Goal: Information Seeking & Learning: Find specific fact

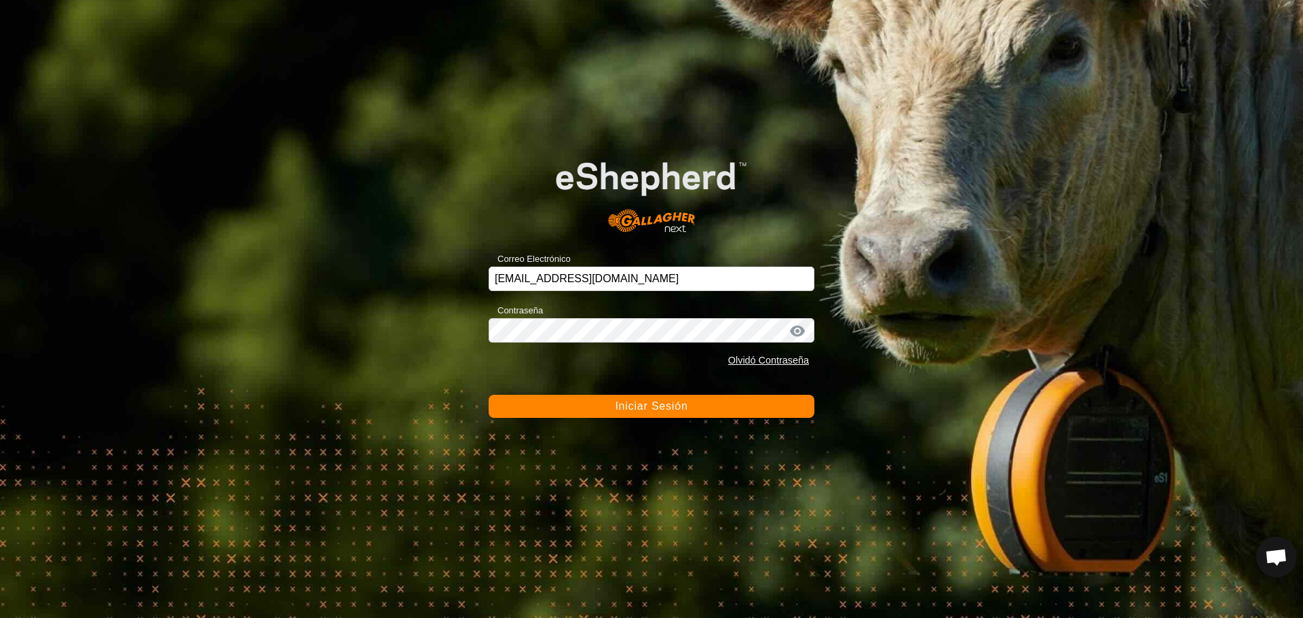
click at [679, 407] on span "Iniciar Sesión" at bounding box center [651, 406] width 73 height 12
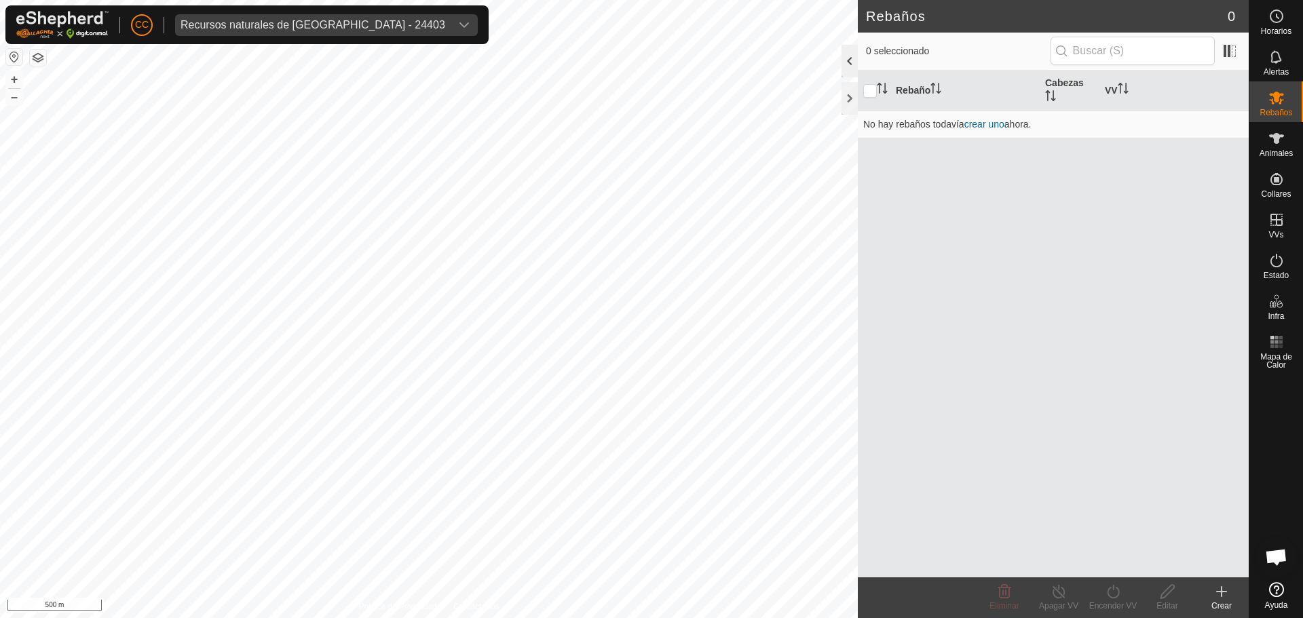
click at [852, 60] on div at bounding box center [849, 61] width 16 height 33
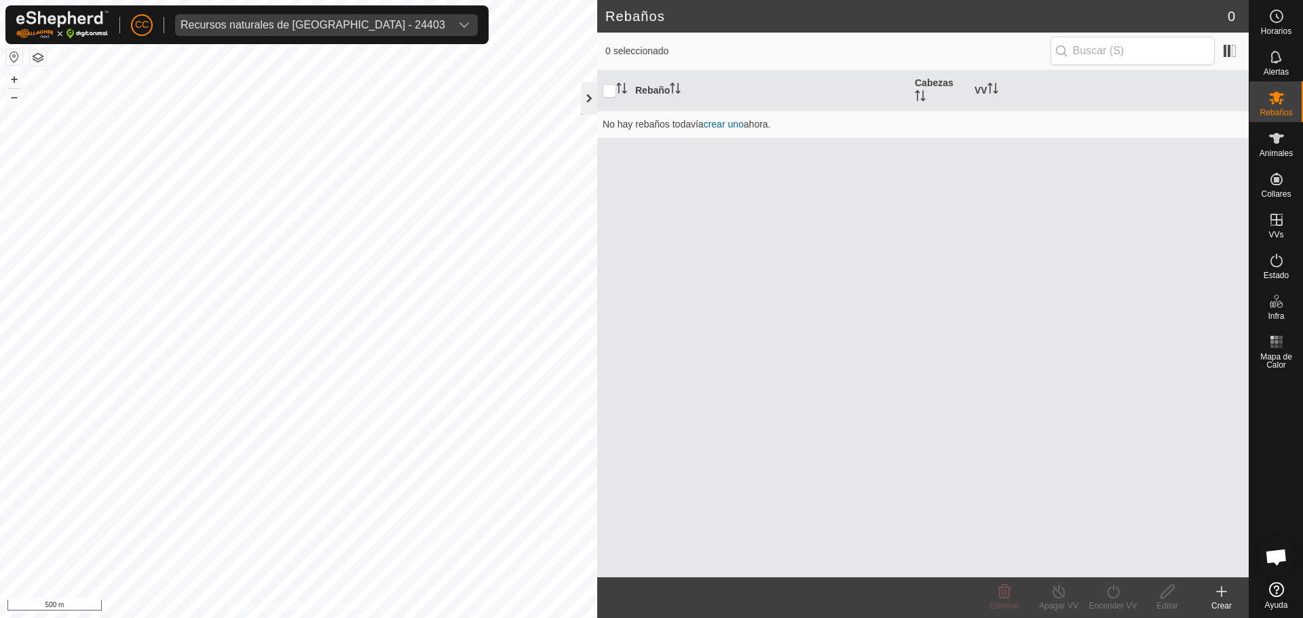
click at [592, 84] on div at bounding box center [589, 98] width 16 height 33
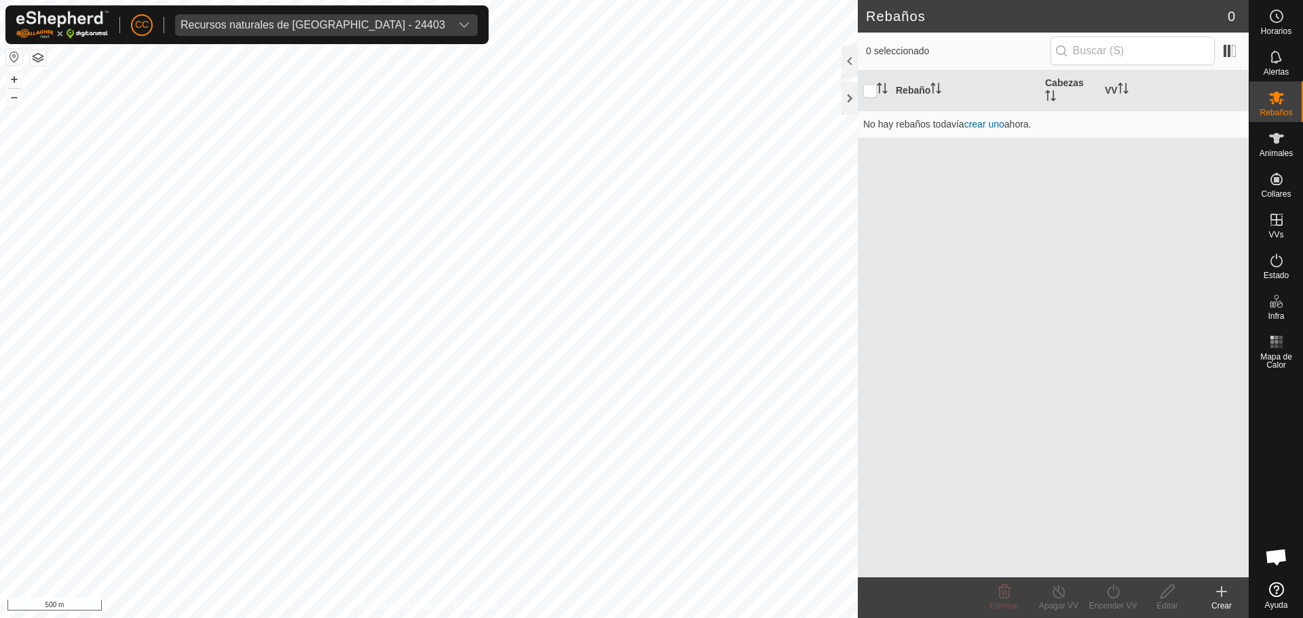
click at [294, 7] on div "CC Recursos naturales de [GEOGRAPHIC_DATA] - 24403" at bounding box center [246, 24] width 483 height 39
click at [286, 11] on div "CC Recursos naturales de [GEOGRAPHIC_DATA] - 24403" at bounding box center [246, 24] width 483 height 39
click at [290, 24] on div "Recursos naturales de [GEOGRAPHIC_DATA] - 24403" at bounding box center [312, 25] width 265 height 11
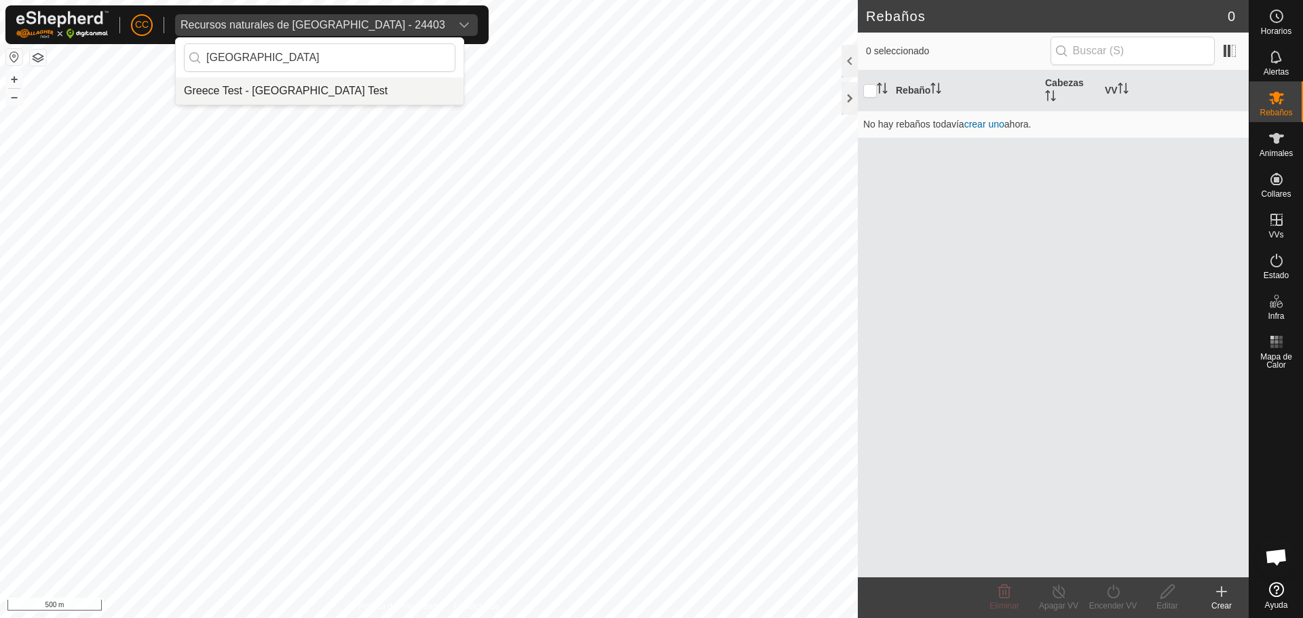
type input "[GEOGRAPHIC_DATA]"
click at [311, 93] on li "Greece Test - [GEOGRAPHIC_DATA] Test" at bounding box center [320, 90] width 288 height 27
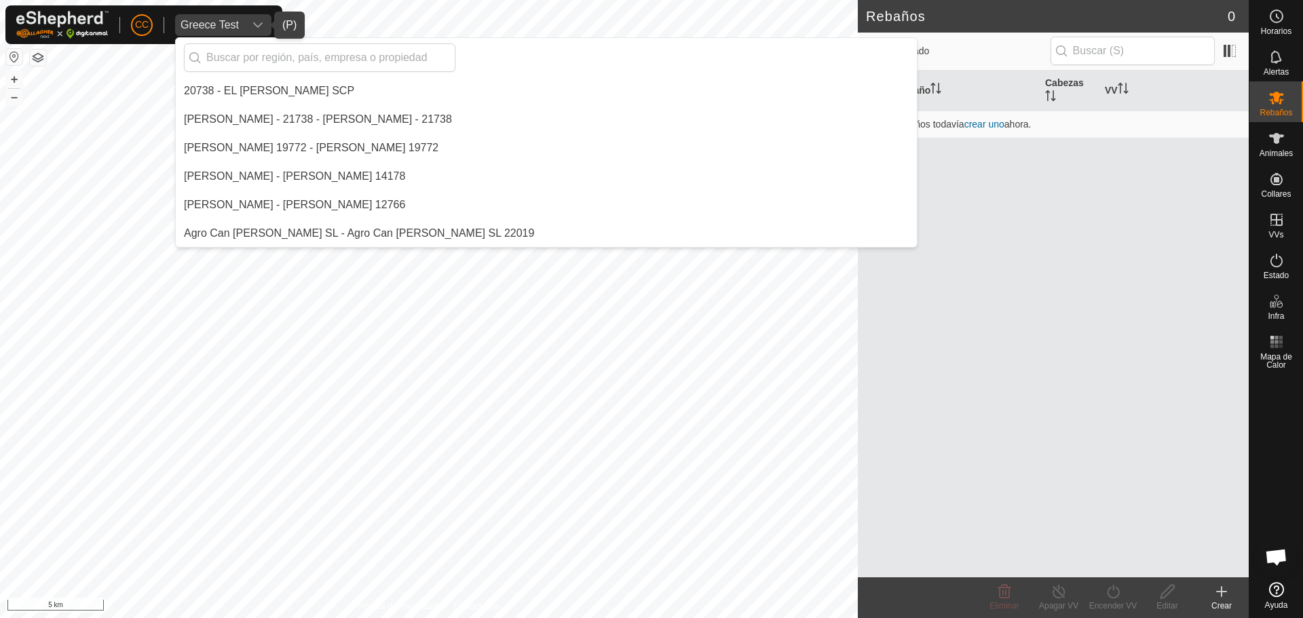
scroll to position [3819, 0]
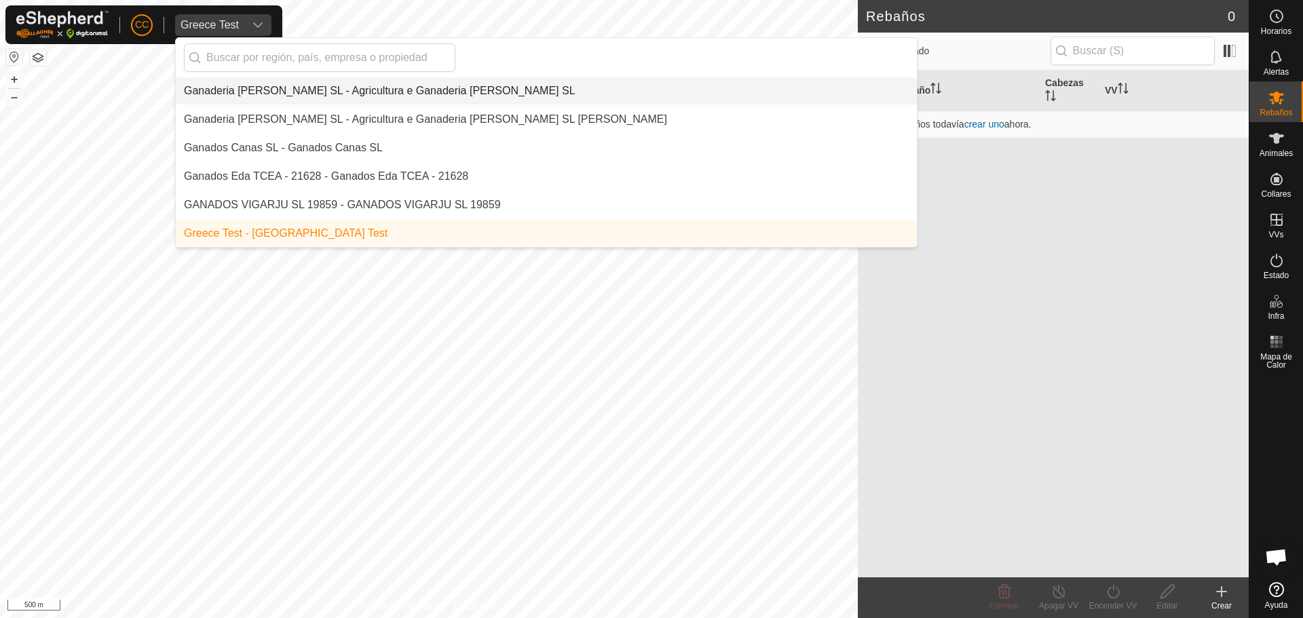
click at [1025, 381] on div "Rebaño Cabezas VV No hay rebaños todavía crear uno ahora." at bounding box center [1053, 324] width 391 height 507
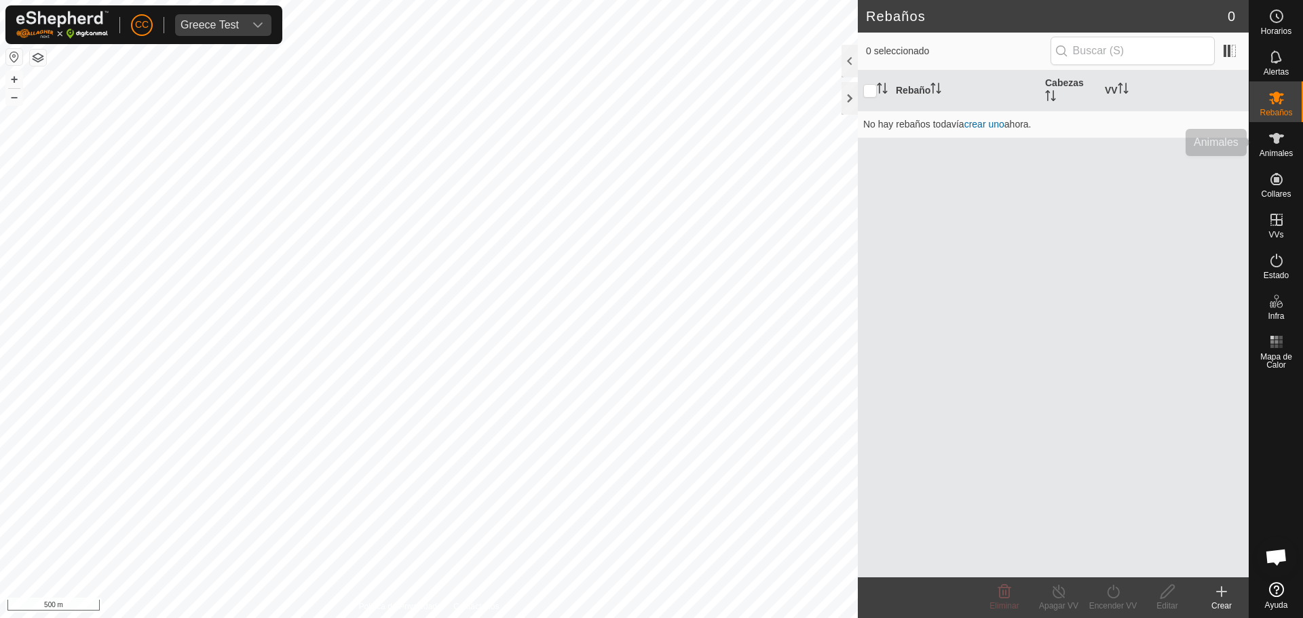
click at [1289, 138] on div "Animales" at bounding box center [1276, 142] width 54 height 41
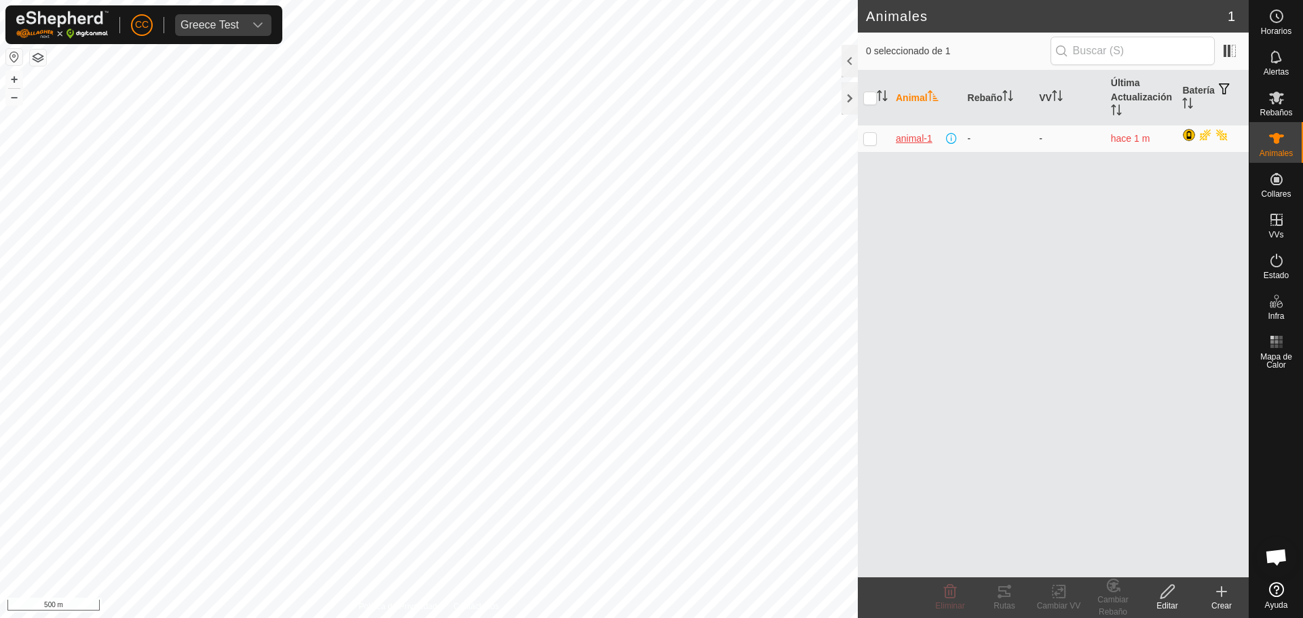
click at [900, 142] on span "animal-1" at bounding box center [914, 139] width 37 height 14
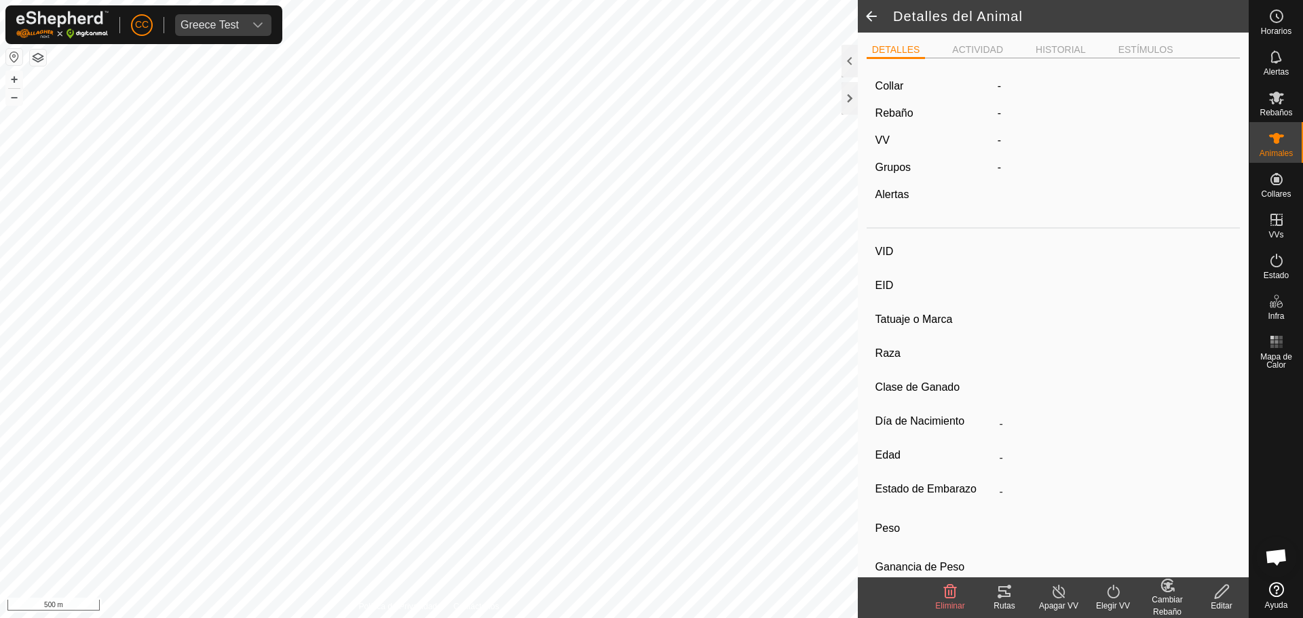
type input "animal-1"
type input "-"
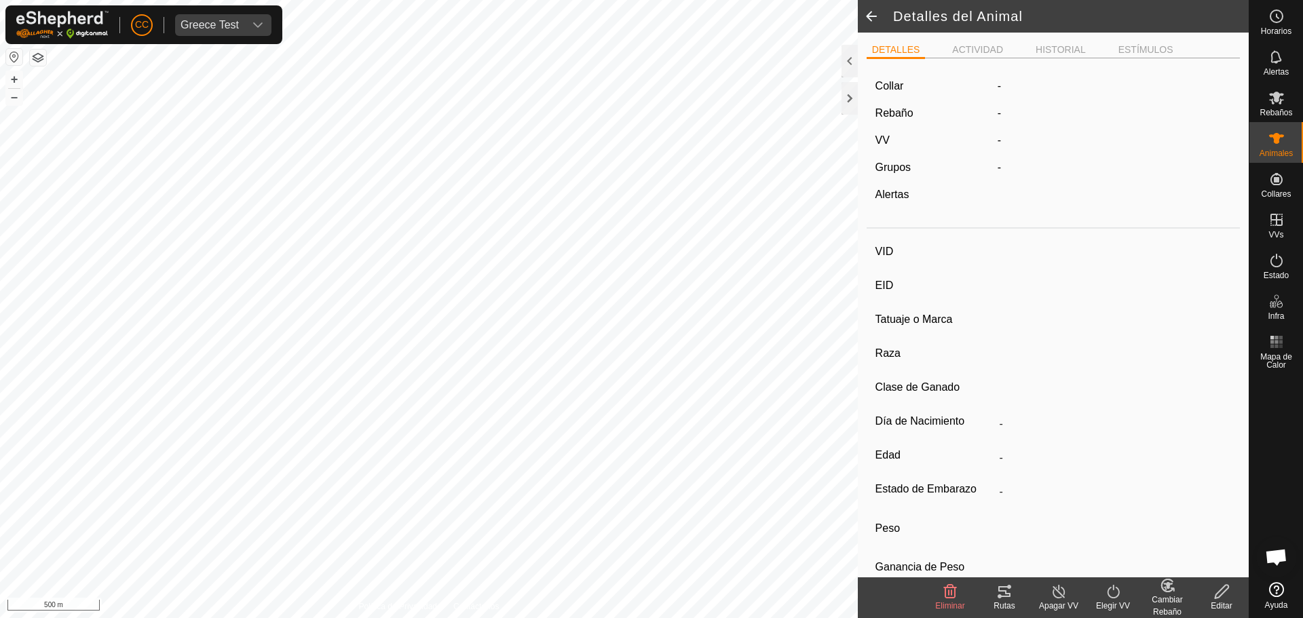
type input "0 kg"
type input "-"
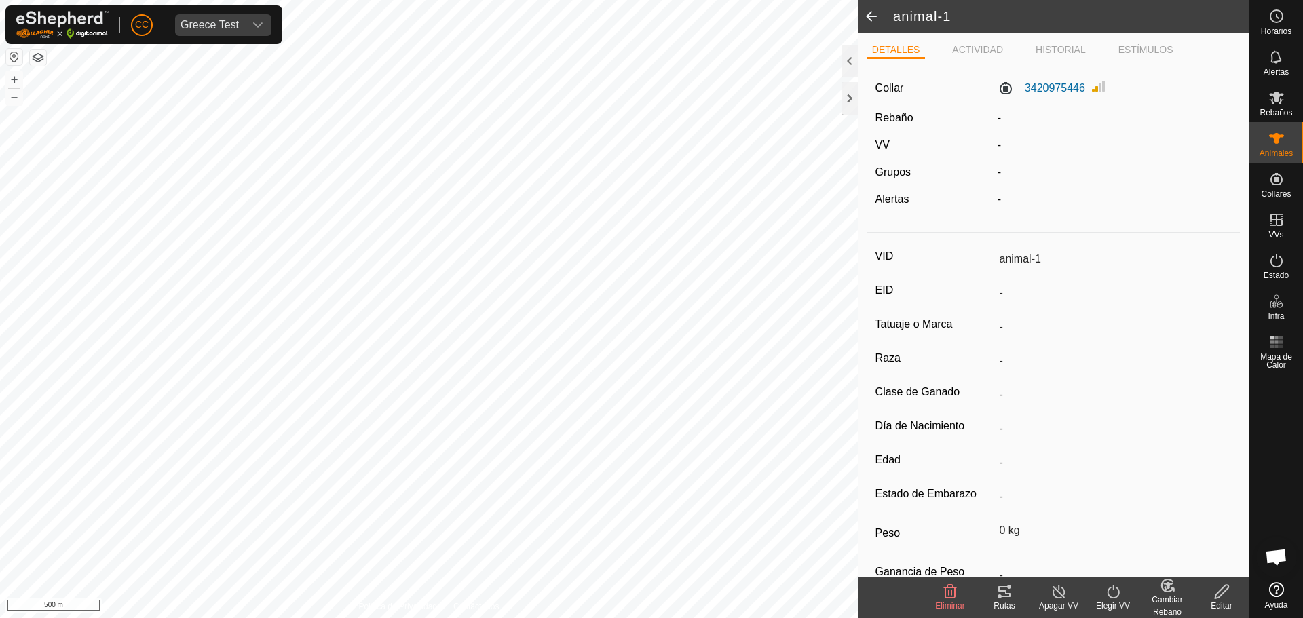
click at [1008, 594] on icon at bounding box center [1004, 592] width 16 height 16
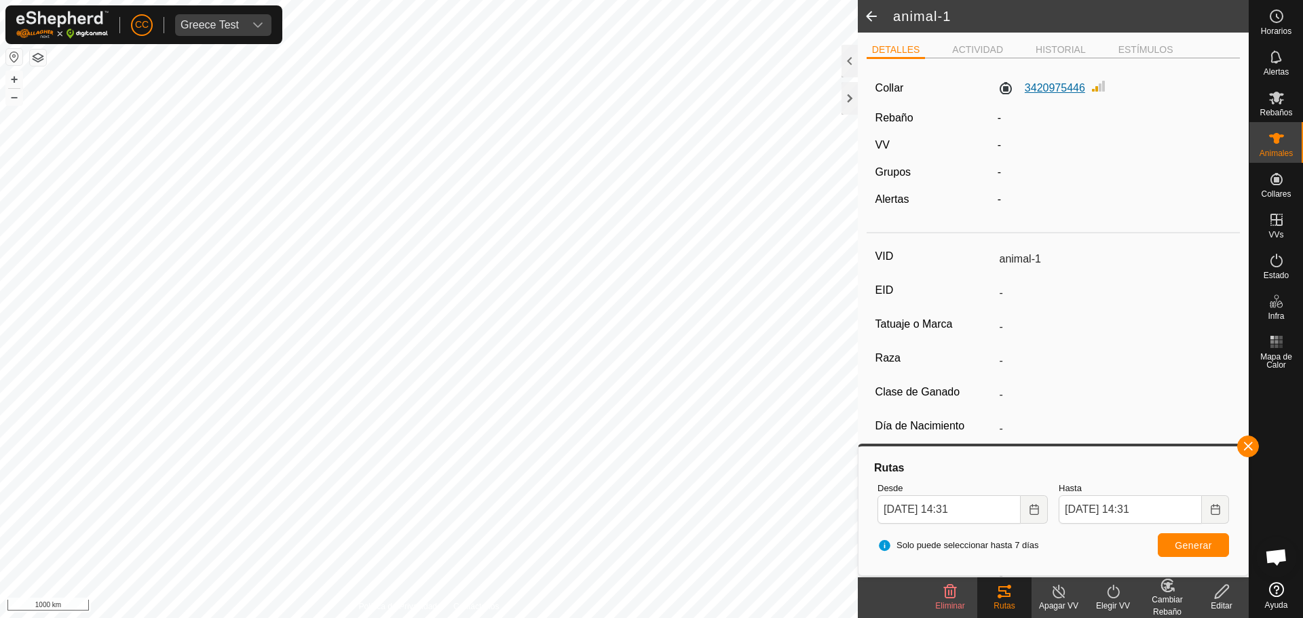
click at [1044, 85] on label "3420975446" at bounding box center [1041, 88] width 88 height 16
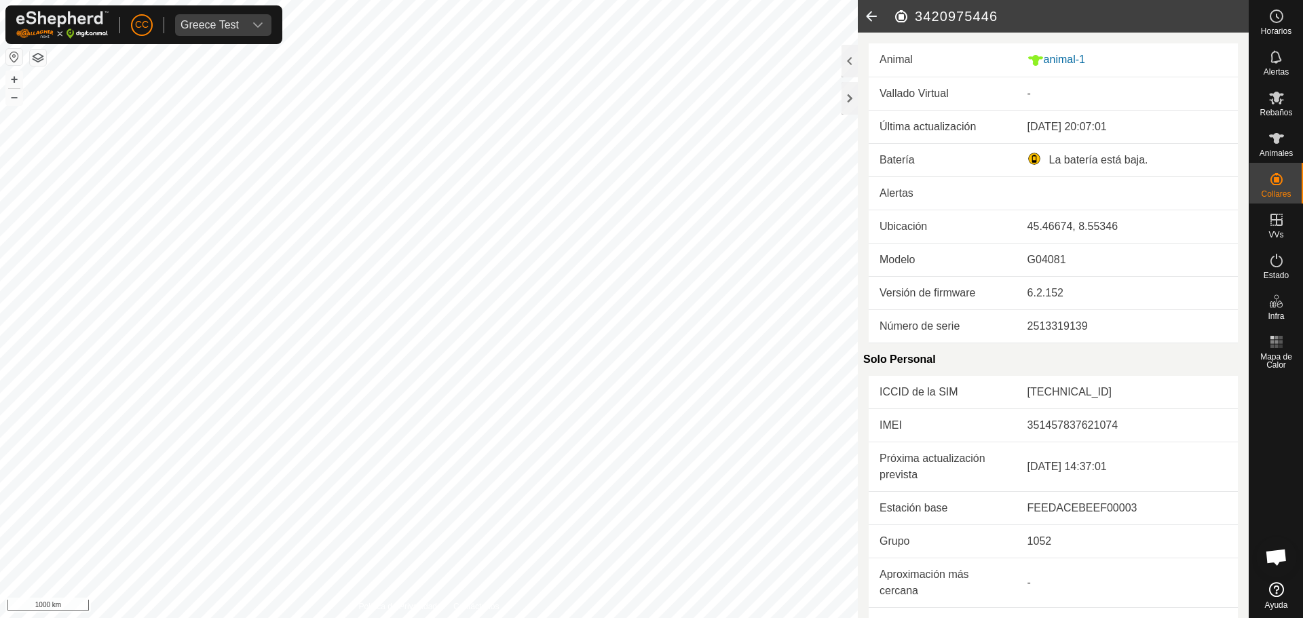
click at [873, 25] on icon at bounding box center [871, 16] width 27 height 33
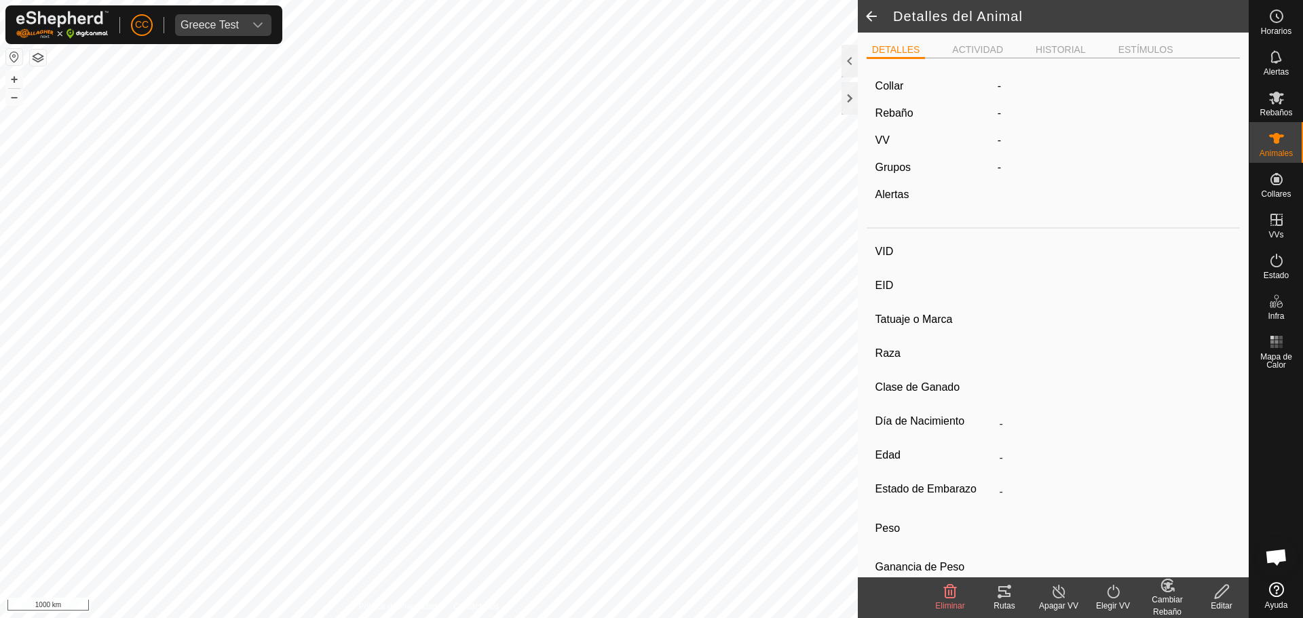
type input "animal-1"
type input "-"
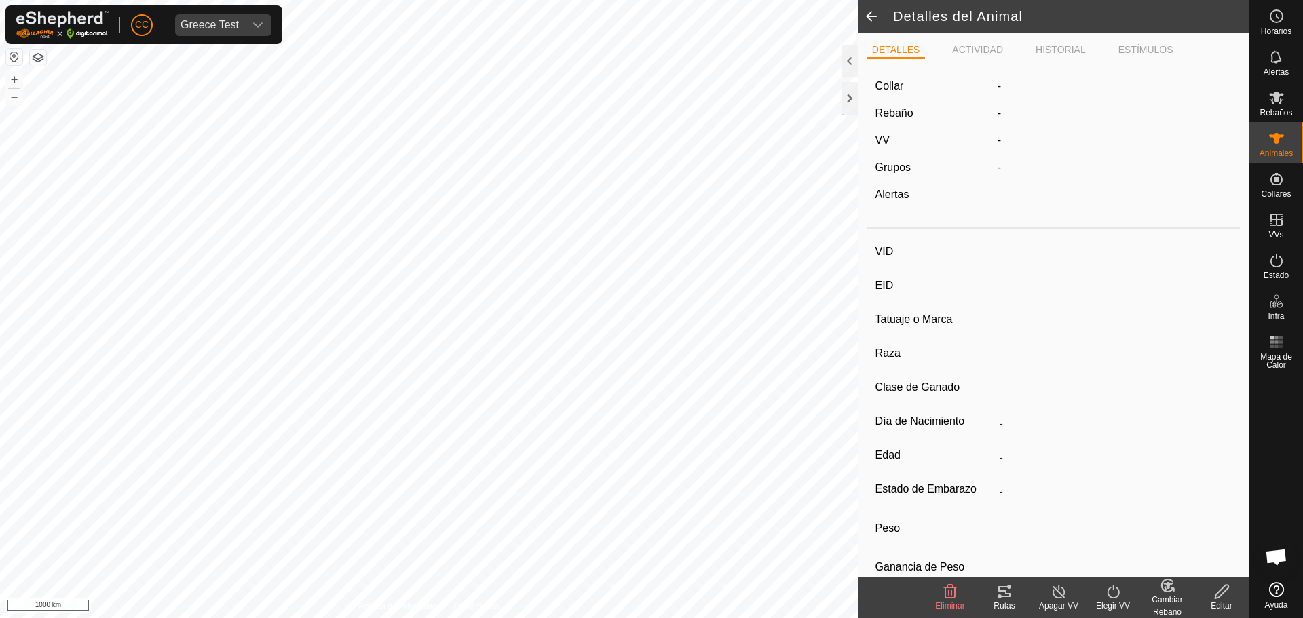
type input "0 kg"
type input "-"
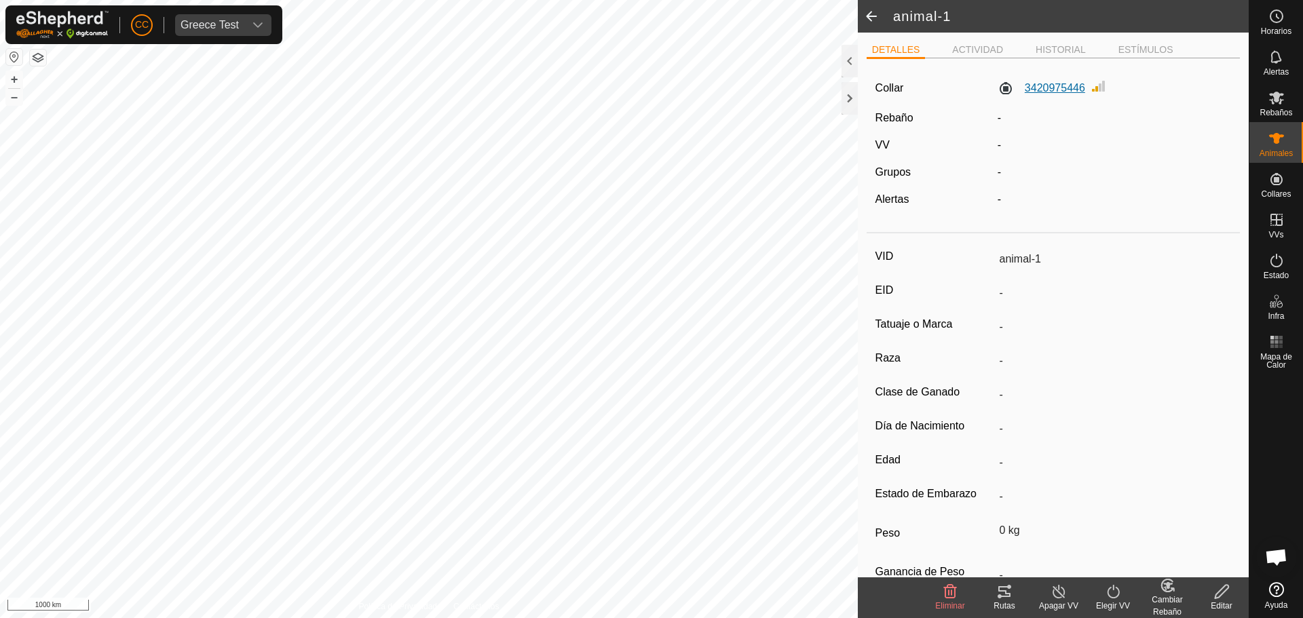
click at [1023, 91] on label "3420975446" at bounding box center [1041, 88] width 88 height 16
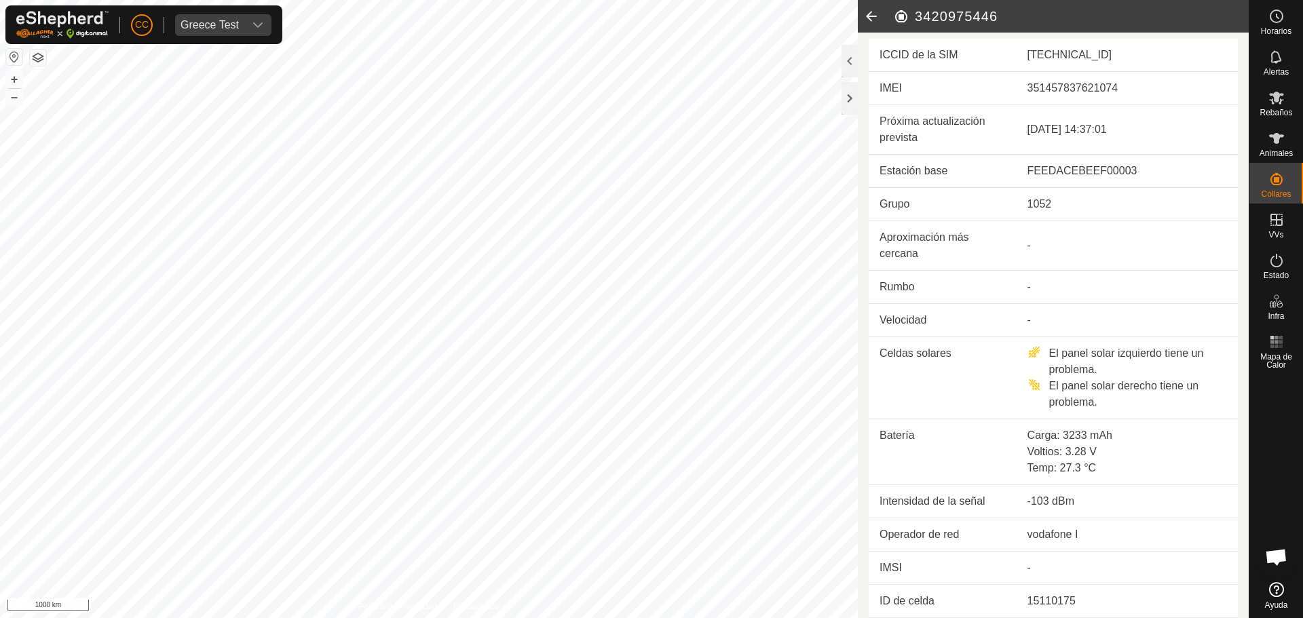
scroll to position [269, 0]
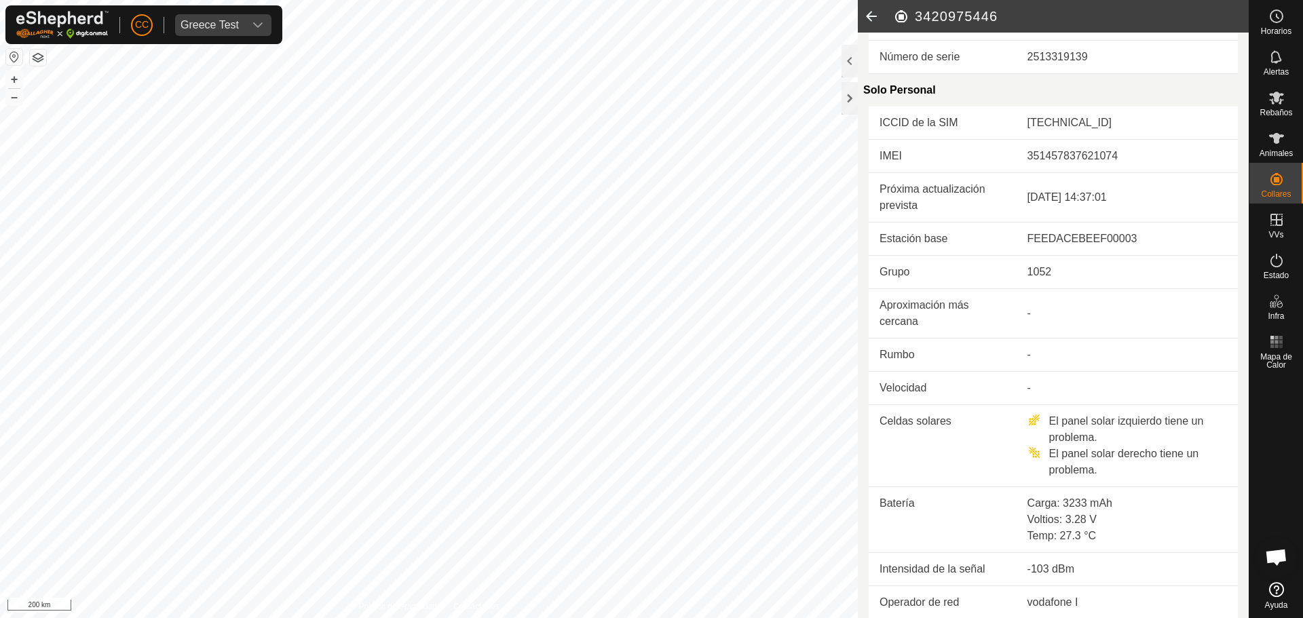
click at [1156, 292] on td "-" at bounding box center [1126, 313] width 221 height 50
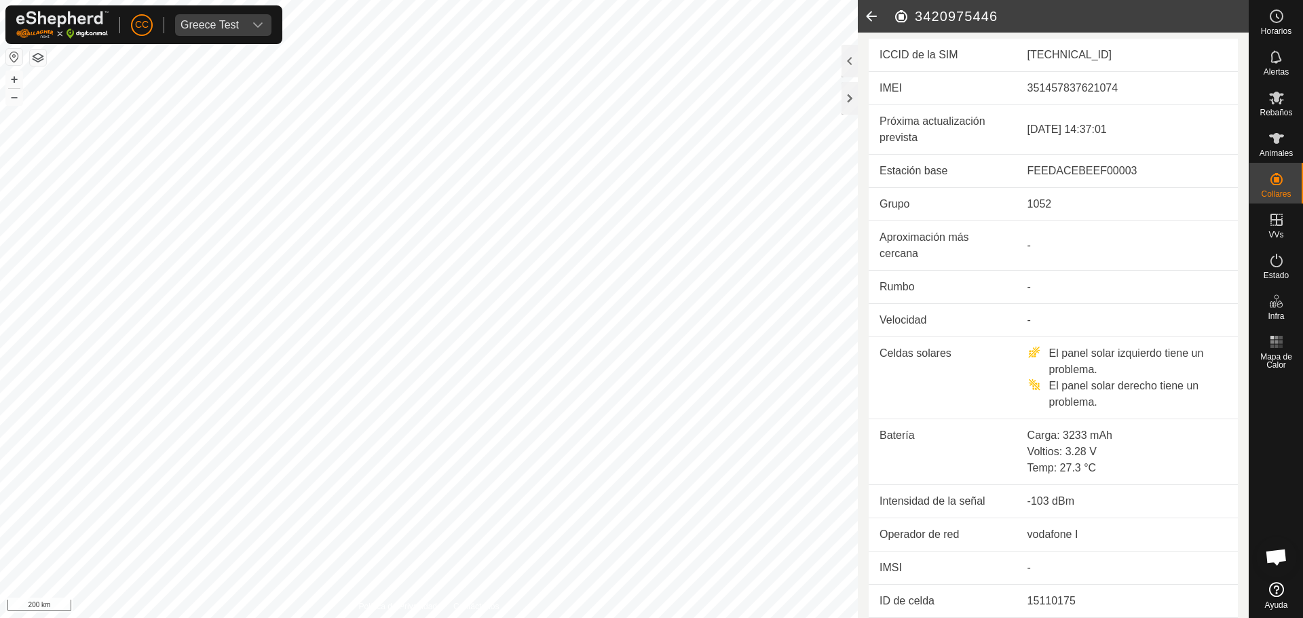
scroll to position [0, 0]
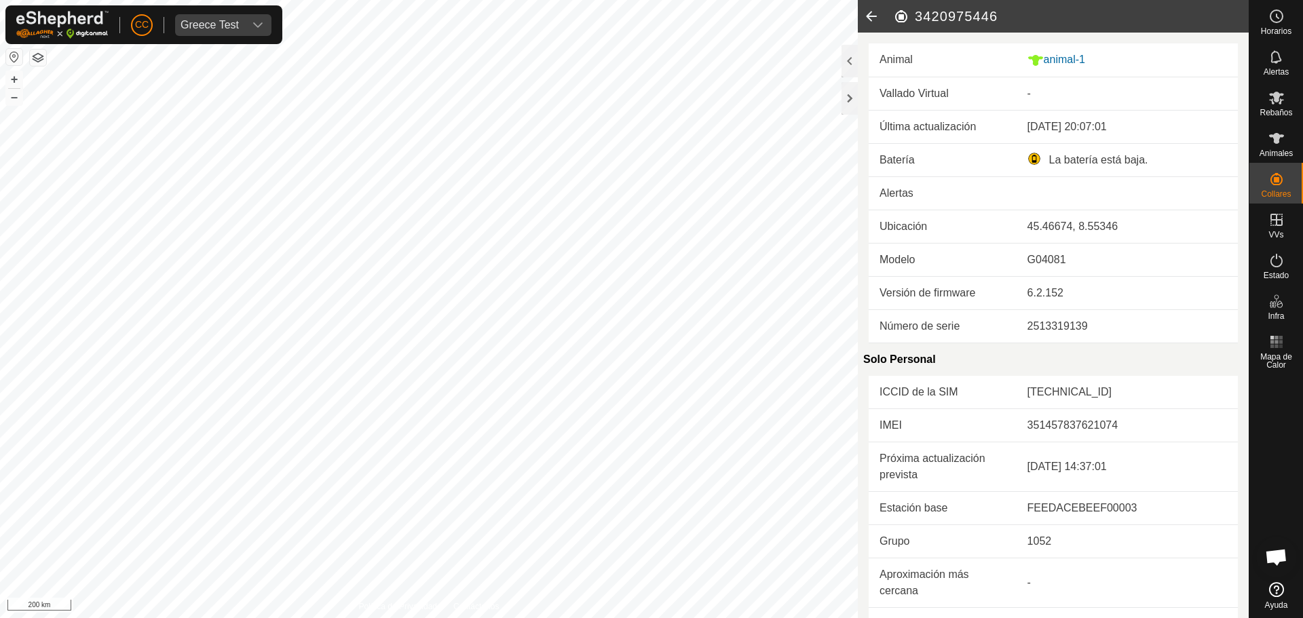
click at [867, 7] on icon at bounding box center [871, 16] width 27 height 33
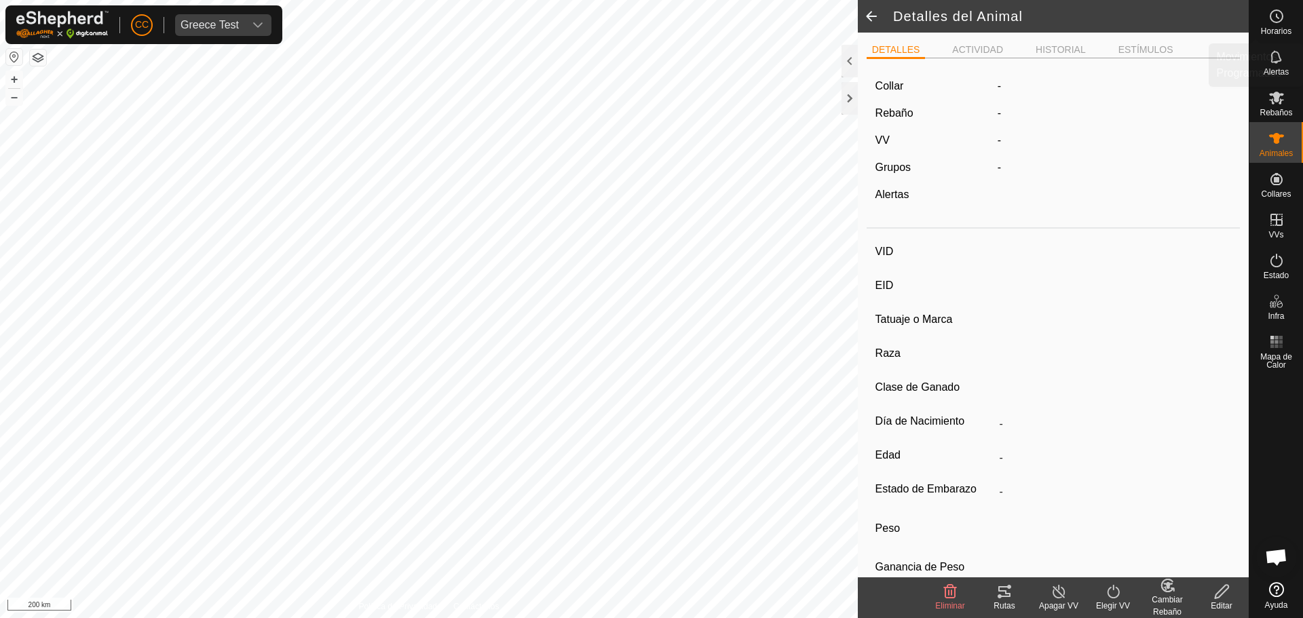
type input "animal-1"
type input "-"
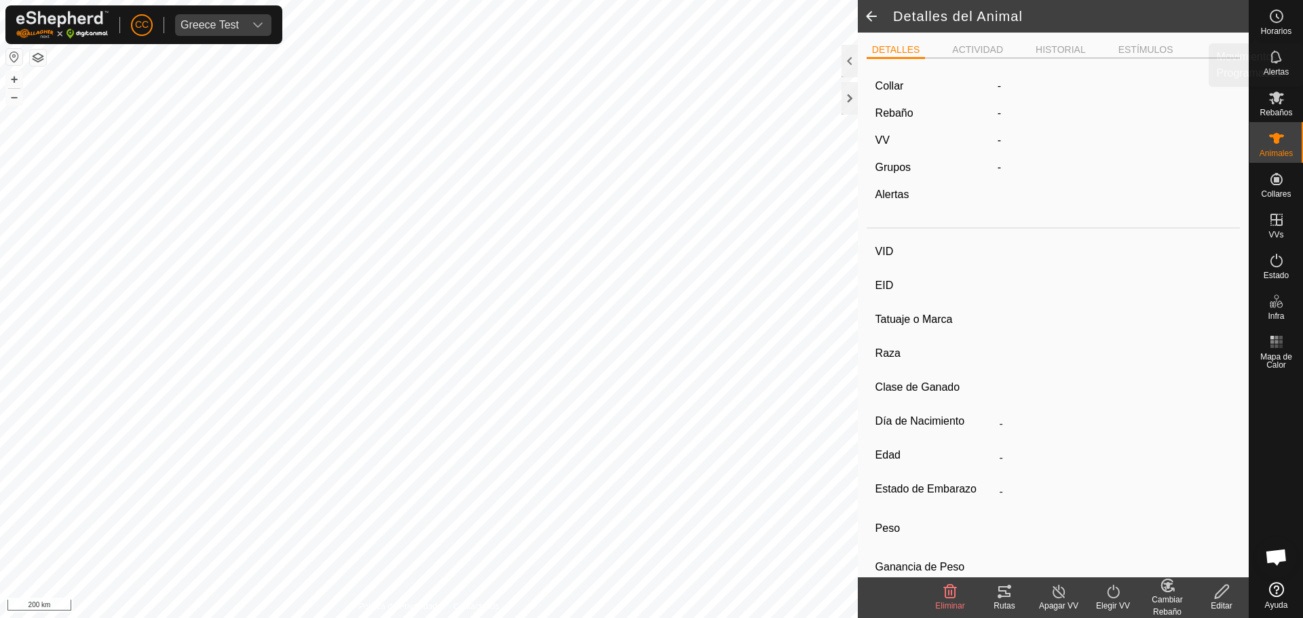
type input "0 kg"
type input "-"
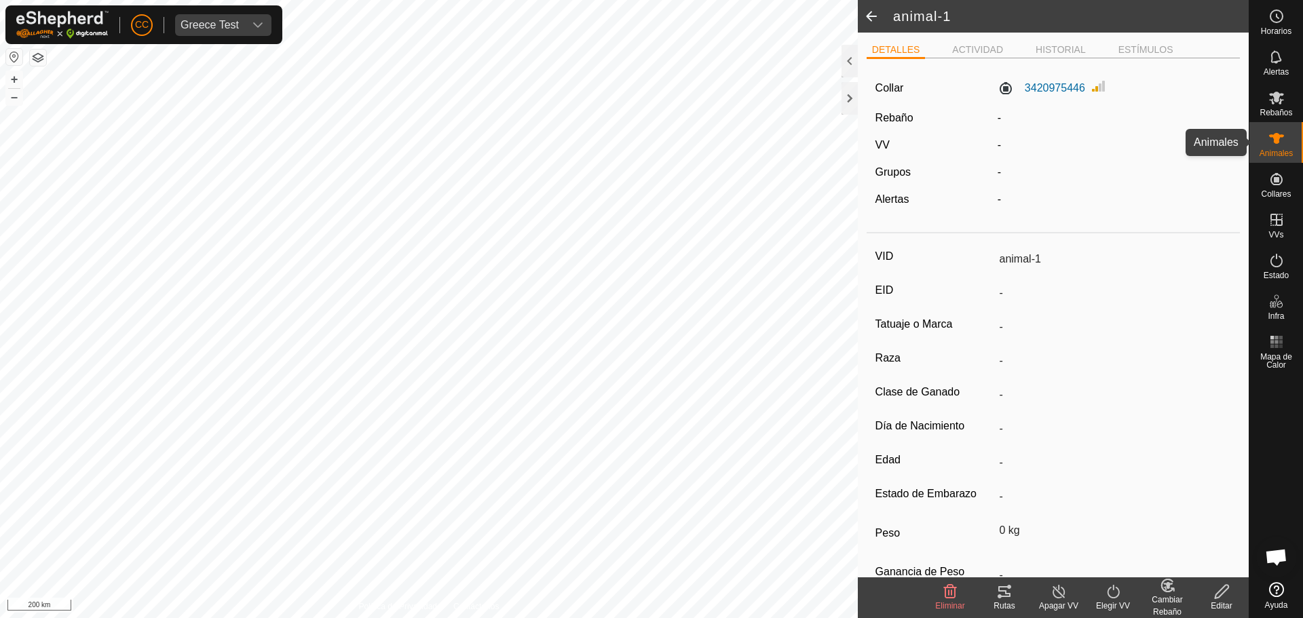
click at [1273, 128] on es-animals-svg-icon at bounding box center [1276, 139] width 24 height 22
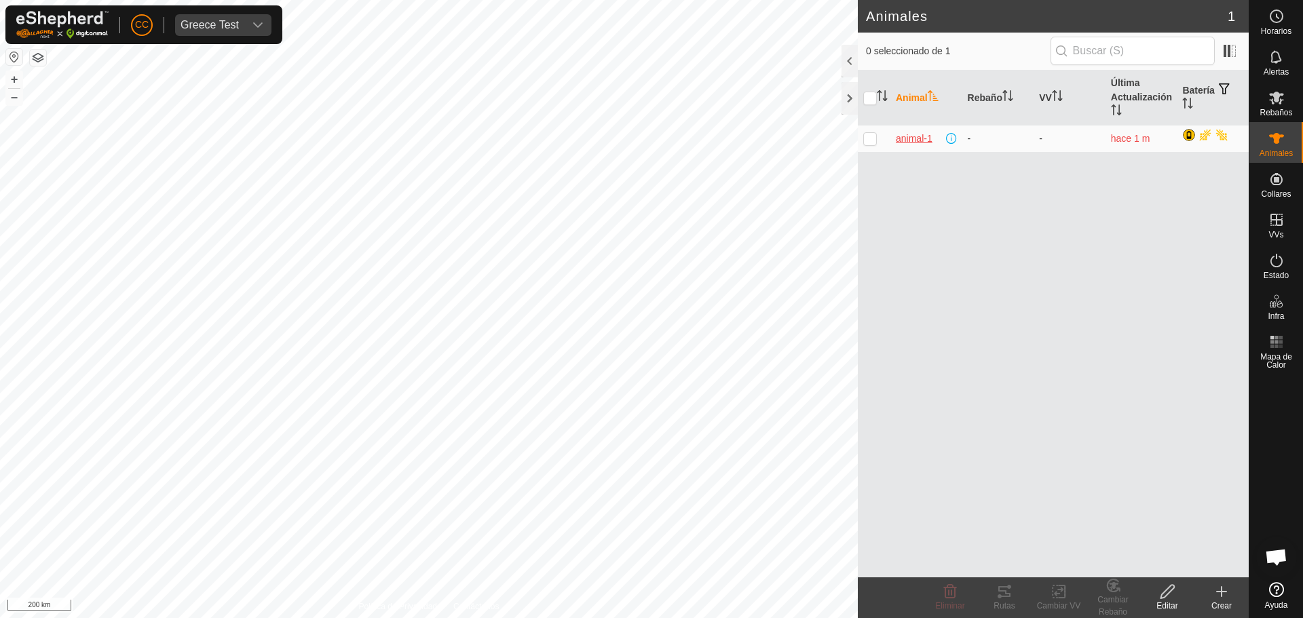
click at [911, 141] on span "animal-1" at bounding box center [914, 139] width 37 height 14
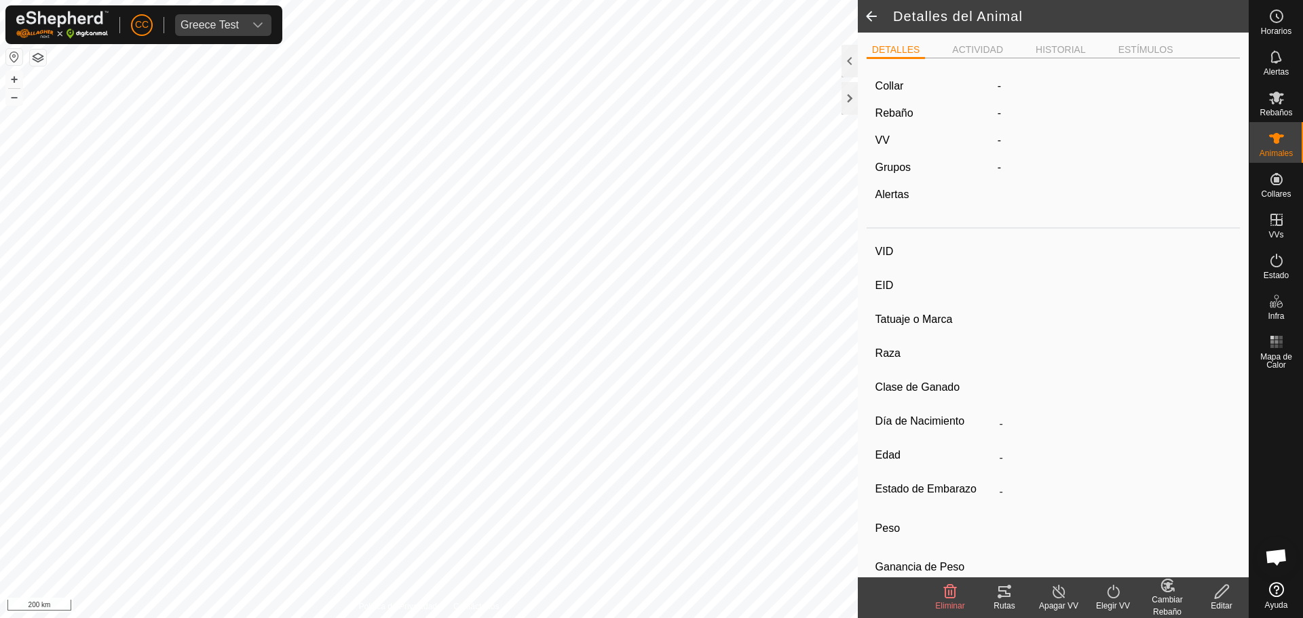
type input "animal-1"
type input "-"
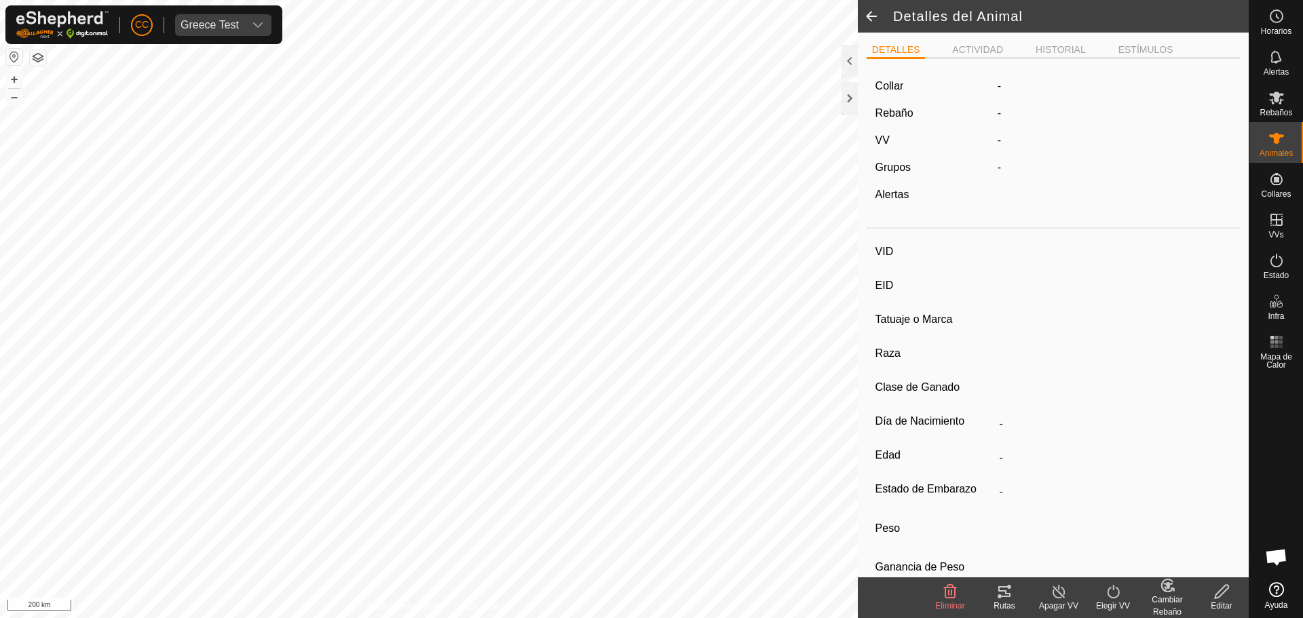
type input "0 kg"
type input "-"
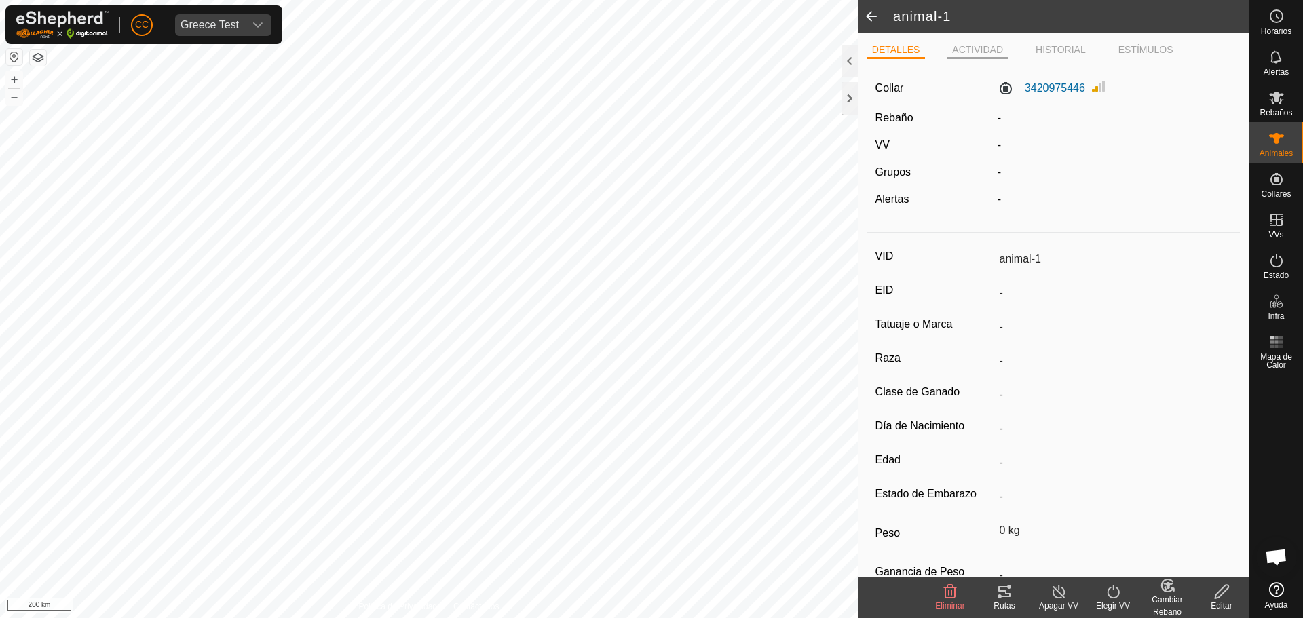
click at [976, 49] on li "ACTIVIDAD" at bounding box center [978, 51] width 62 height 16
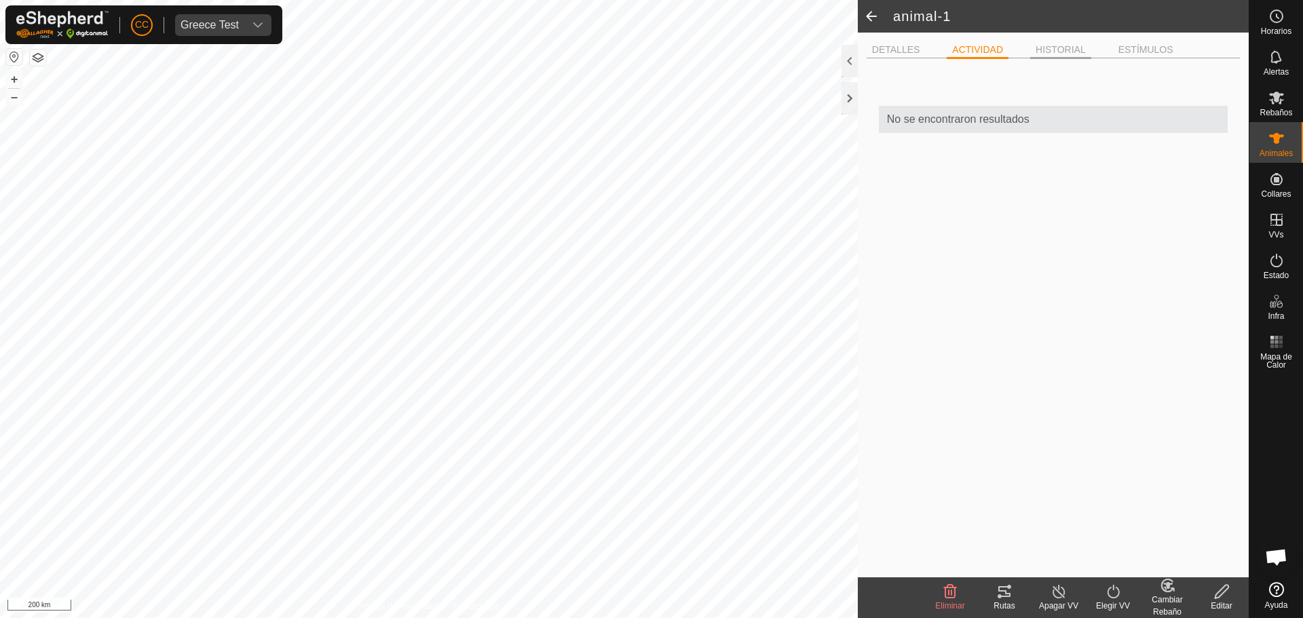
click at [1073, 47] on li "HISTORIAL" at bounding box center [1060, 51] width 61 height 16
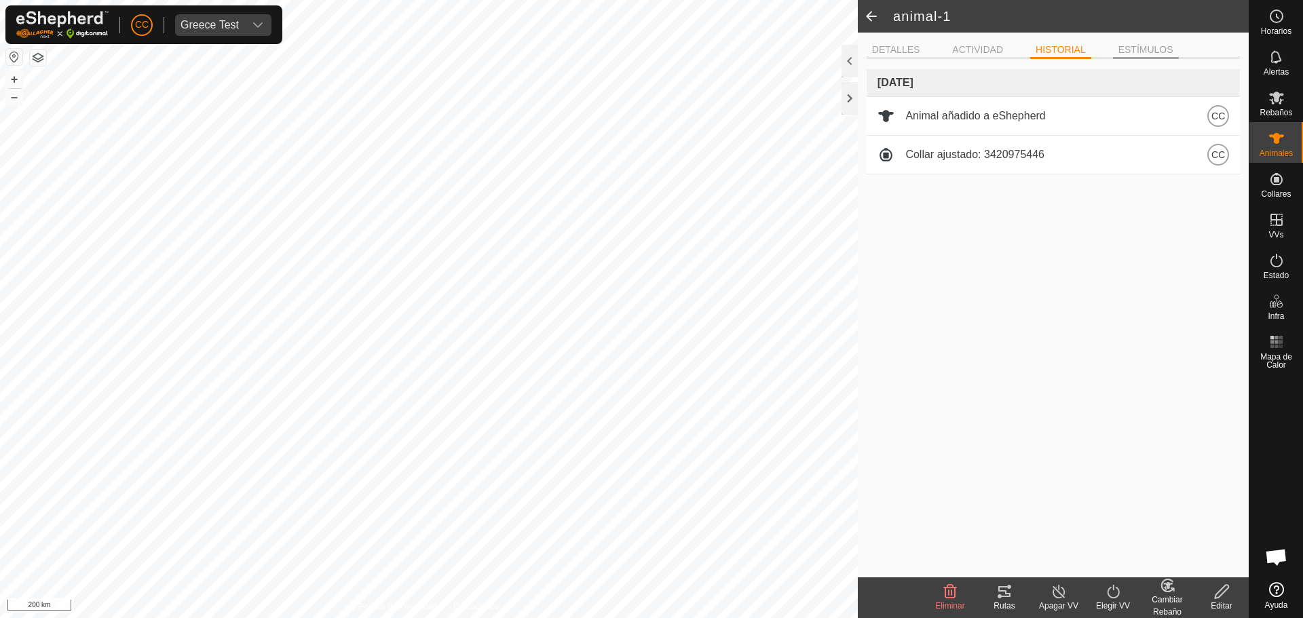
click at [1137, 53] on li "ESTÍMULOS" at bounding box center [1146, 51] width 66 height 16
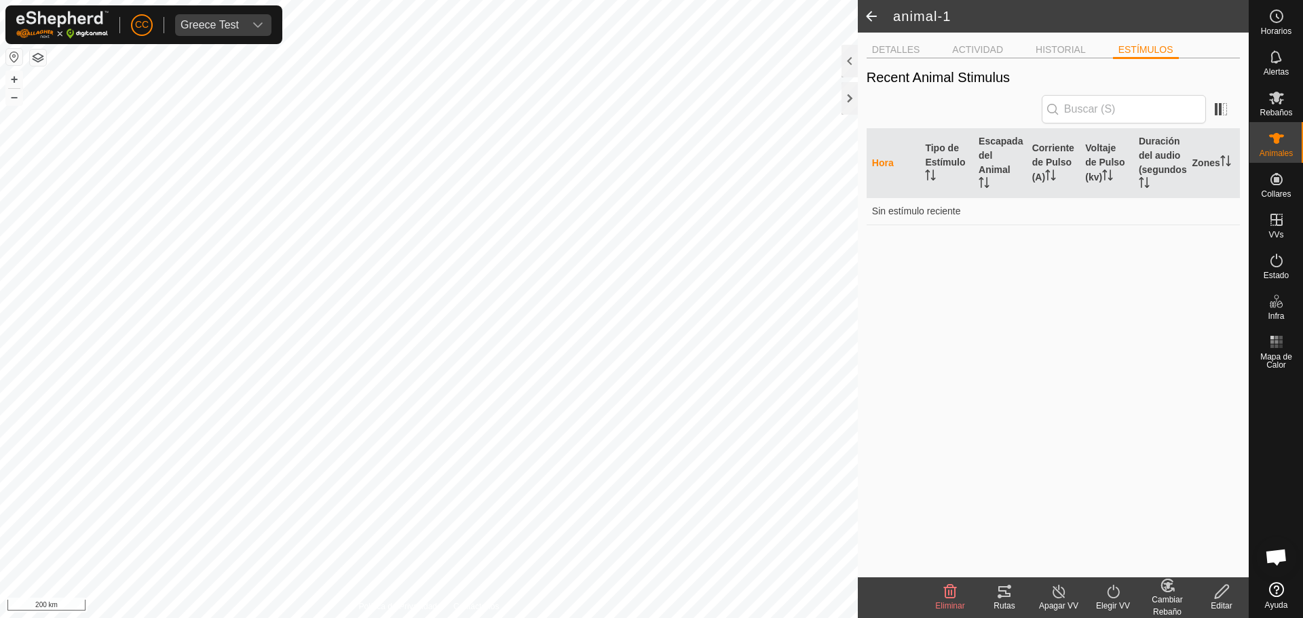
click at [980, 41] on ul "DETALLES ACTIVIDAD HISTORIAL ESTÍMULOS" at bounding box center [1052, 49] width 373 height 17
click at [982, 47] on li "ACTIVIDAD" at bounding box center [978, 51] width 62 height 16
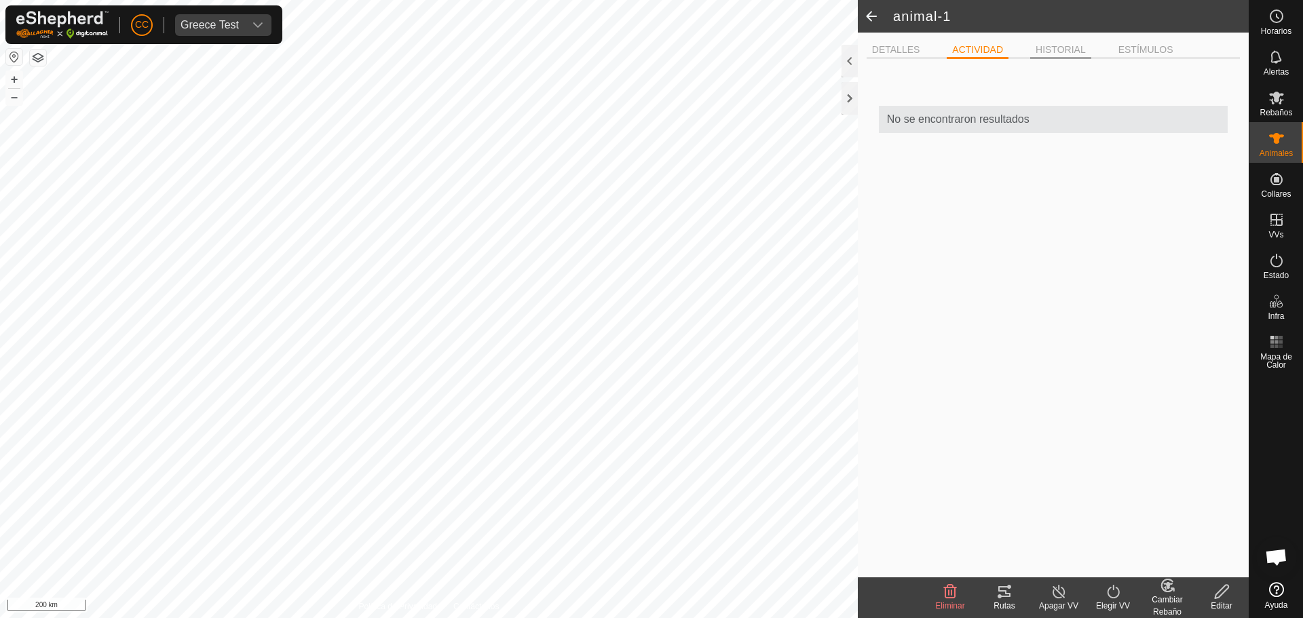
drag, startPoint x: 1049, startPoint y: 47, endPoint x: 1054, endPoint y: 52, distance: 7.2
click at [1054, 52] on li "HISTORIAL" at bounding box center [1060, 51] width 61 height 16
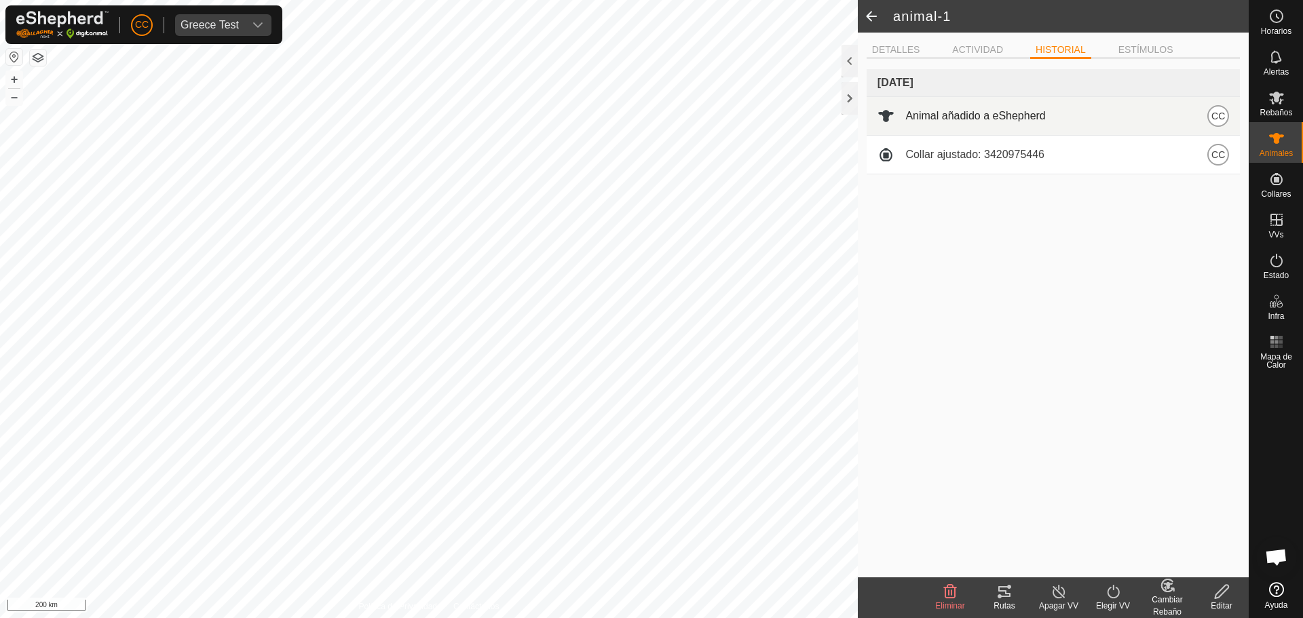
click at [1012, 133] on td "Animal añadido a eShepherd CC" at bounding box center [1052, 115] width 373 height 39
click at [1144, 113] on div "Animal añadido a eShepherd CC" at bounding box center [1052, 116] width 351 height 22
click at [1035, 113] on span "Animal añadido a eShepherd" at bounding box center [975, 116] width 140 height 16
click at [1016, 120] on span "Animal añadido a eShepherd" at bounding box center [975, 116] width 140 height 16
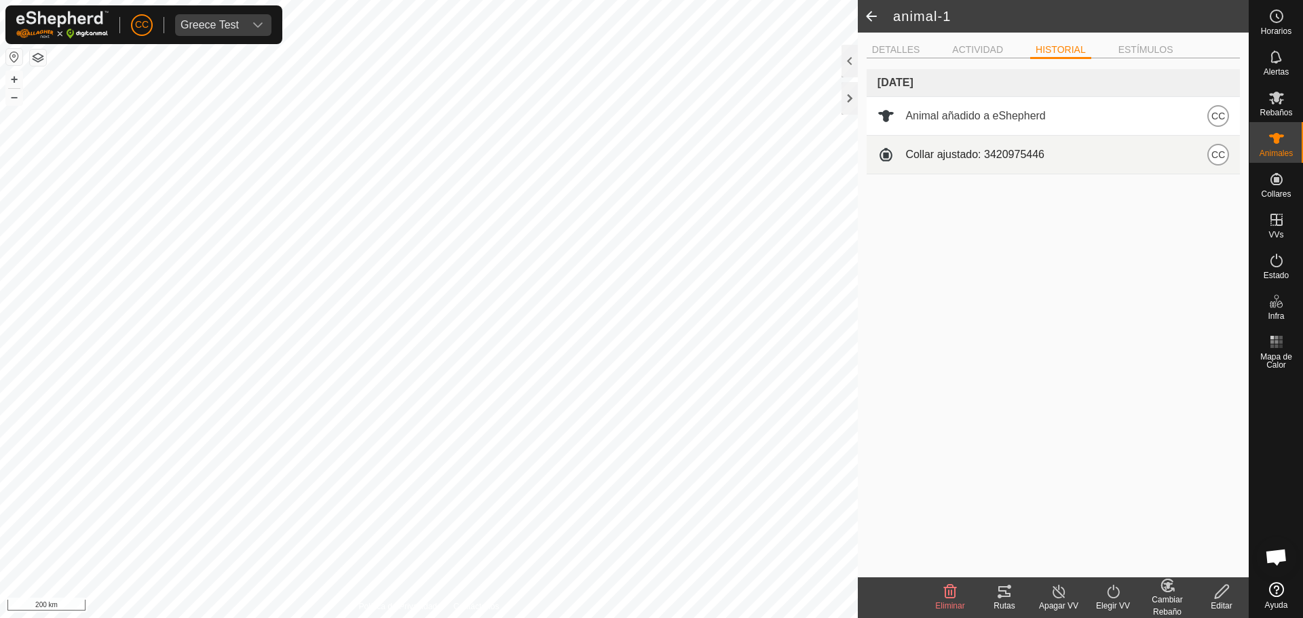
click at [973, 151] on span "Collar ajustado: 3420975446" at bounding box center [974, 155] width 139 height 16
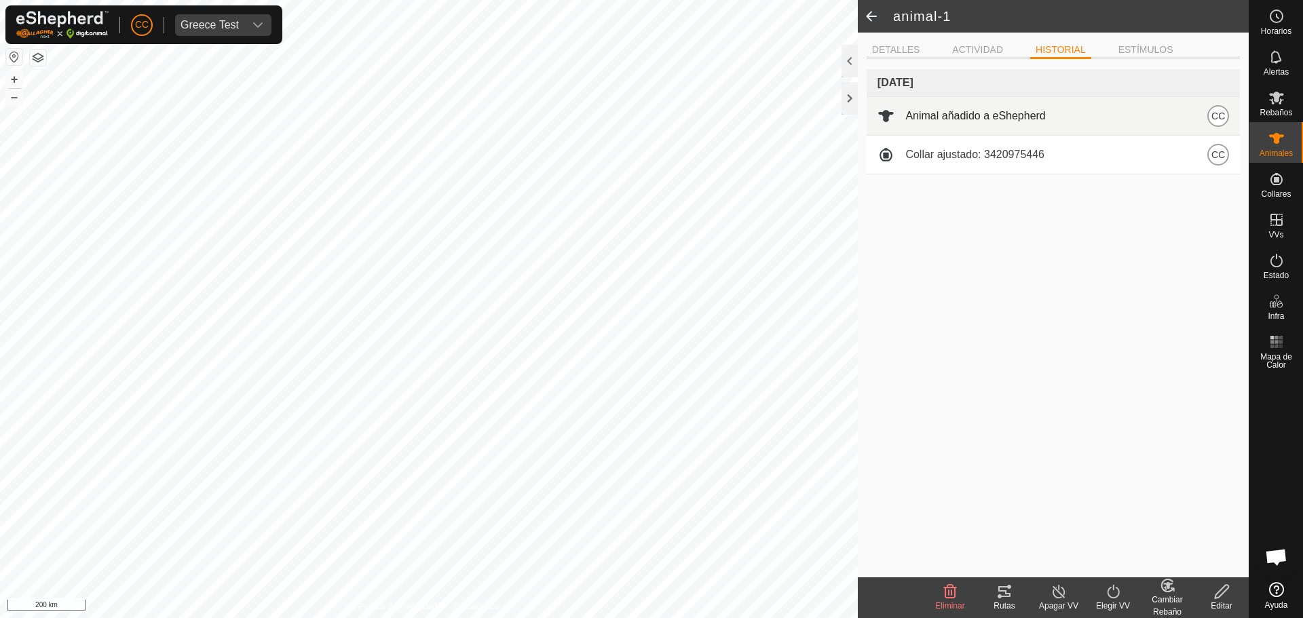
click at [907, 100] on td "Animal añadido a eShepherd CC" at bounding box center [1052, 115] width 373 height 39
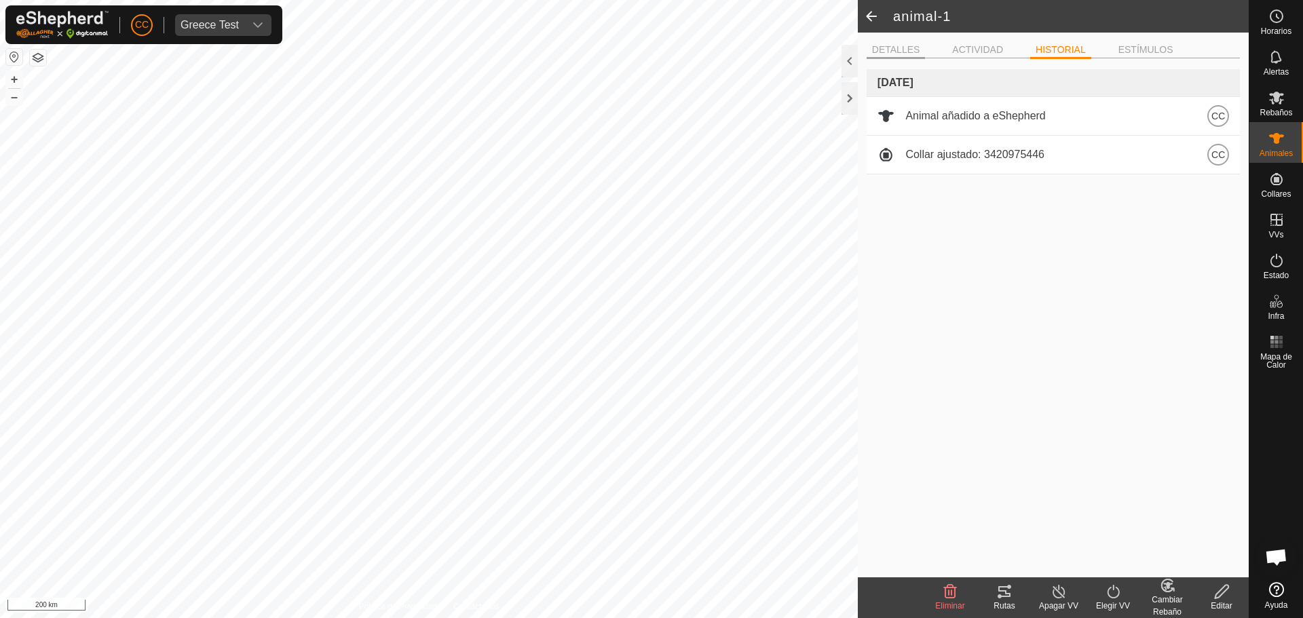
drag, startPoint x: 907, startPoint y: 150, endPoint x: 900, endPoint y: 56, distance: 93.8
click at [904, 146] on div "Collar ajustado: 3420975446 CC" at bounding box center [1052, 155] width 351 height 22
click at [905, 20] on h2 "animal-1" at bounding box center [1071, 16] width 356 height 16
click at [888, 55] on li "DETALLES" at bounding box center [895, 51] width 59 height 16
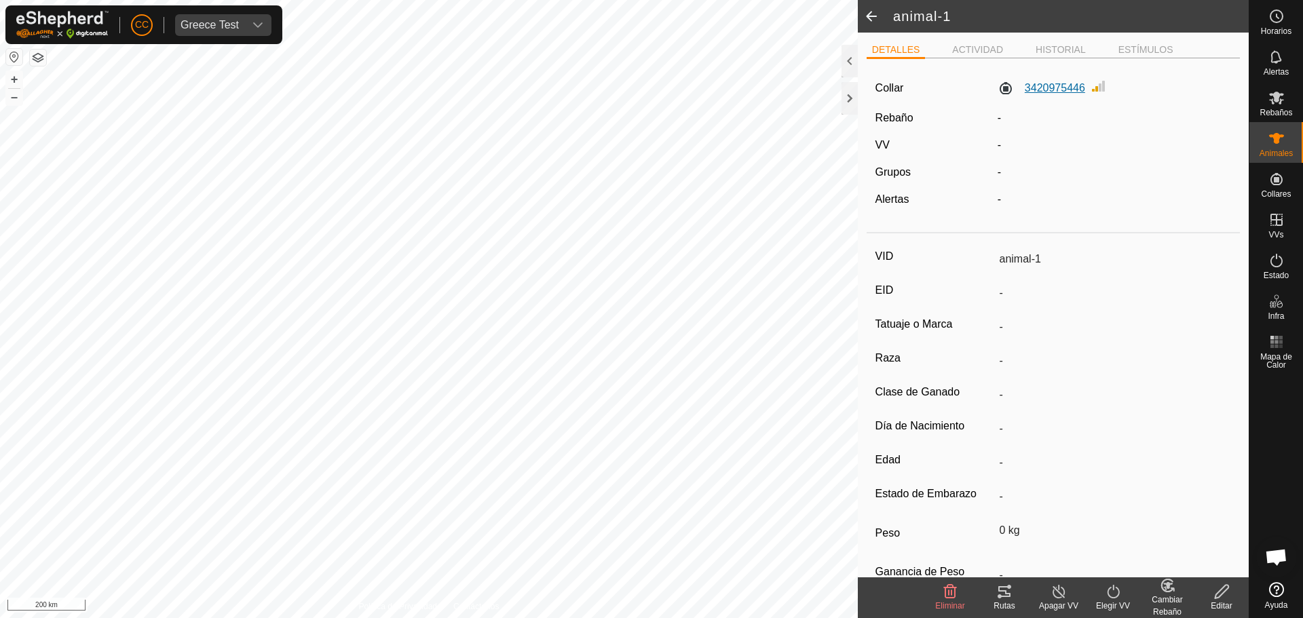
click at [1069, 89] on label "3420975446" at bounding box center [1041, 88] width 88 height 16
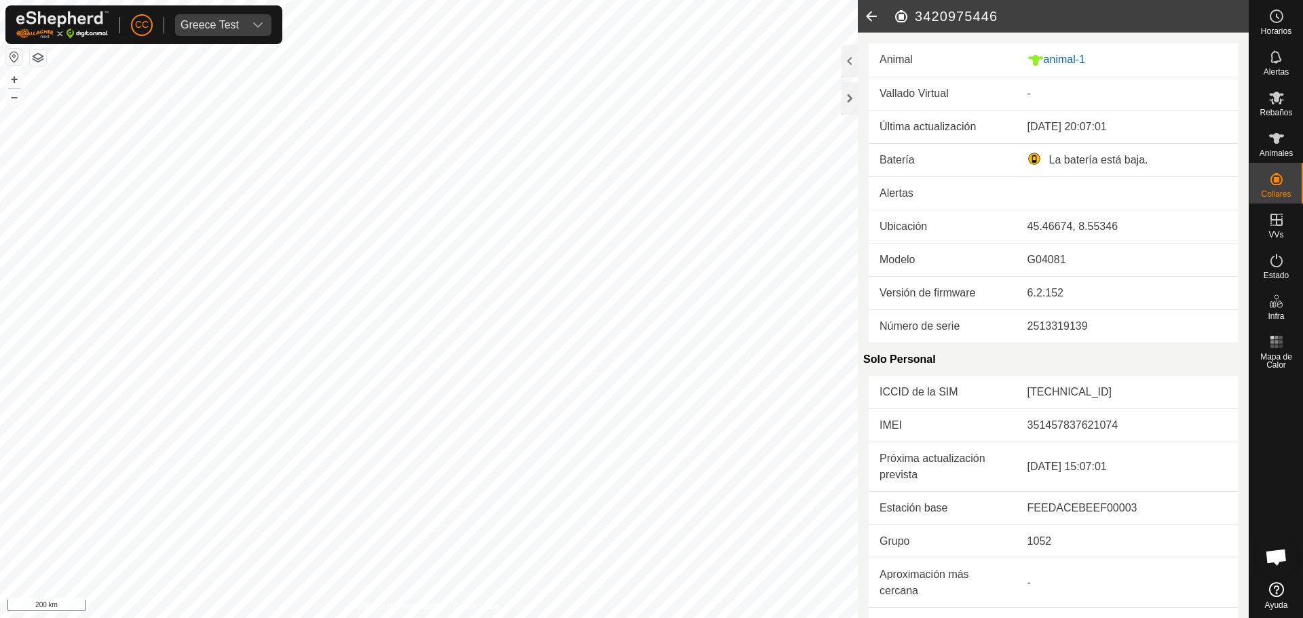
click at [866, 16] on icon at bounding box center [871, 16] width 27 height 33
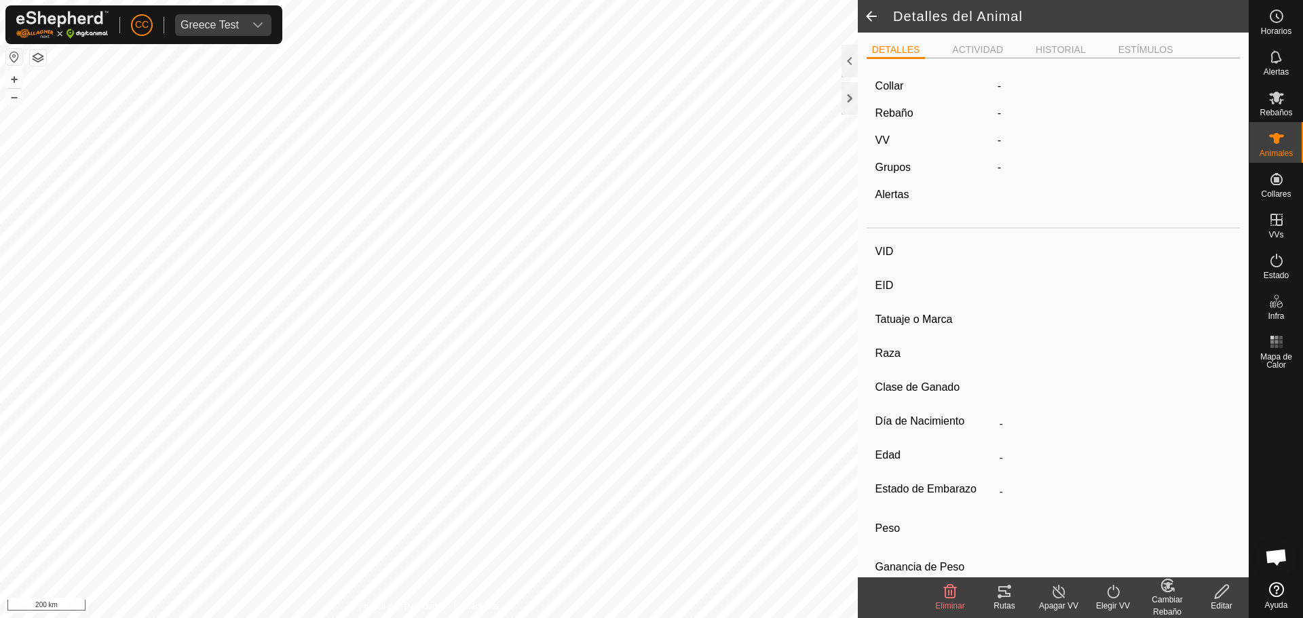
type input "animal-1"
type input "-"
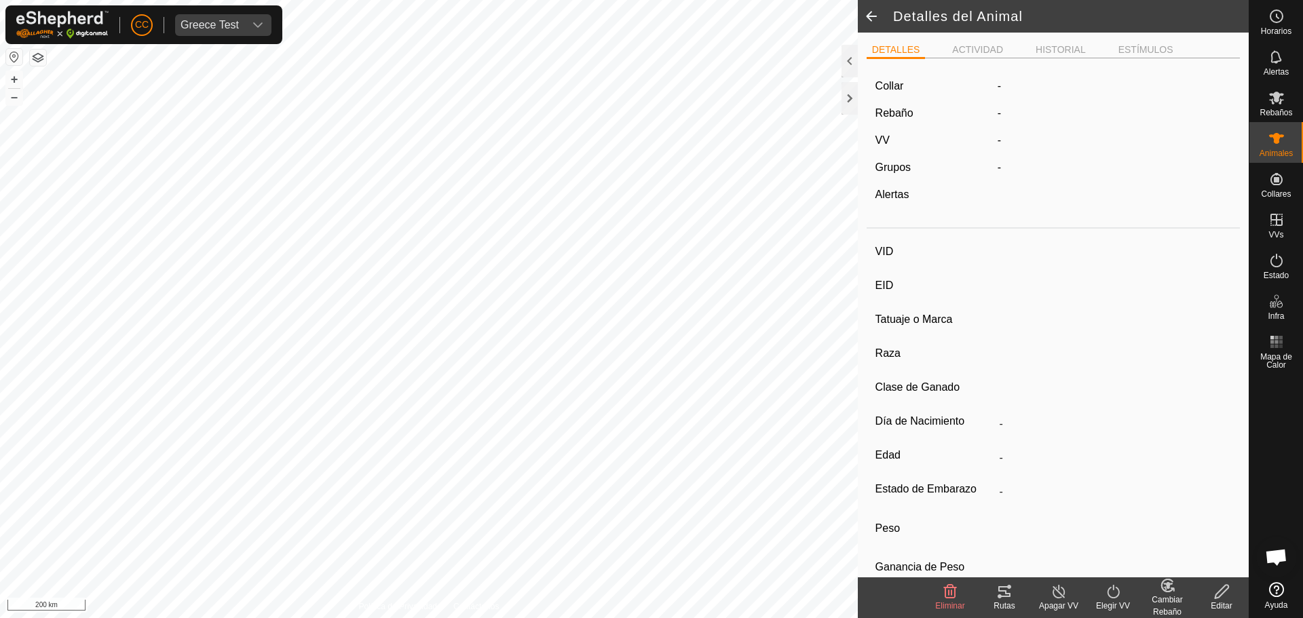
type input "0 kg"
type input "-"
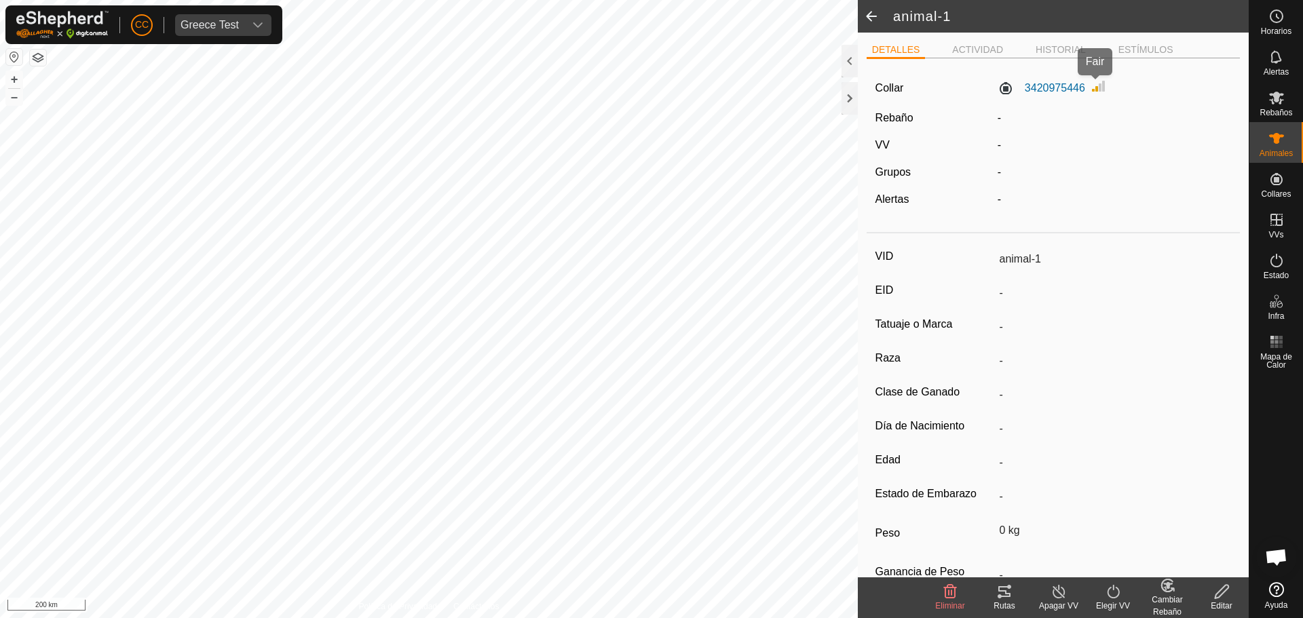
click at [1099, 82] on img at bounding box center [1098, 86] width 16 height 16
click at [1097, 88] on img at bounding box center [1098, 86] width 16 height 16
click at [997, 88] on label "3420975446" at bounding box center [1041, 88] width 88 height 16
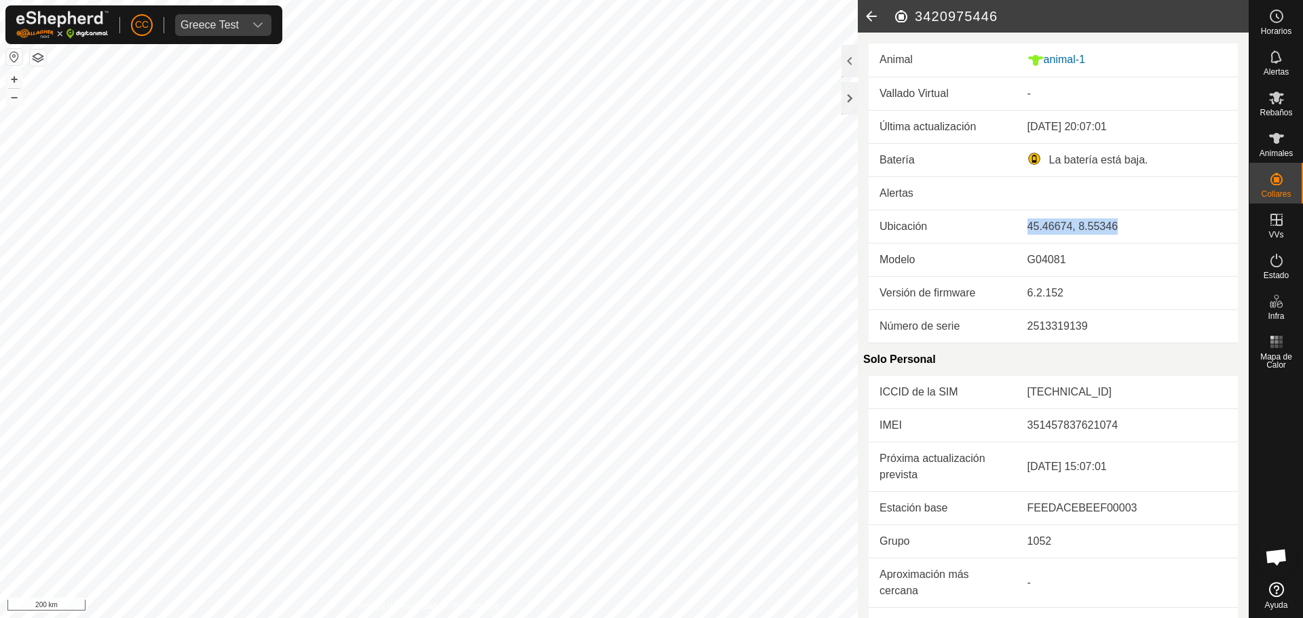
drag, startPoint x: 1132, startPoint y: 224, endPoint x: 1023, endPoint y: 226, distance: 109.3
click at [1027, 226] on div "45.46674, 8.55346" at bounding box center [1126, 226] width 199 height 16
copy div "45.46674, 8.55346"
